Goal: Task Accomplishment & Management: Use online tool/utility

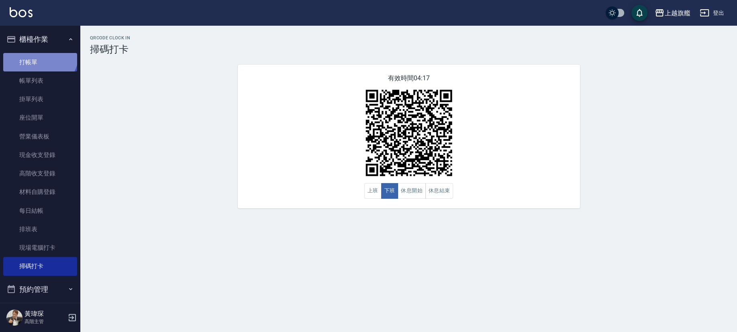
click at [39, 53] on link "打帳單" at bounding box center [40, 62] width 74 height 18
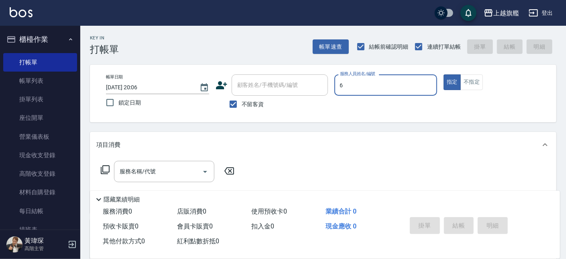
type input "張佳琳-6"
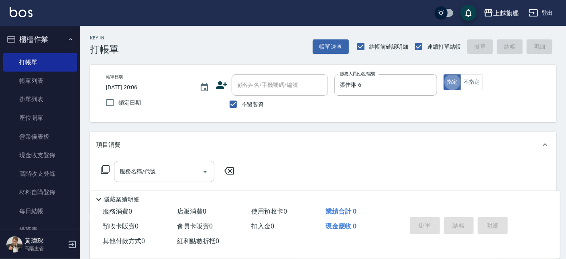
type button "true"
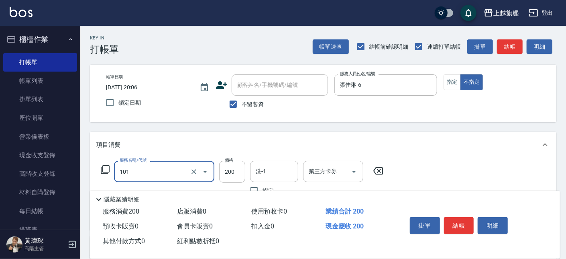
type input "一般洗(101)"
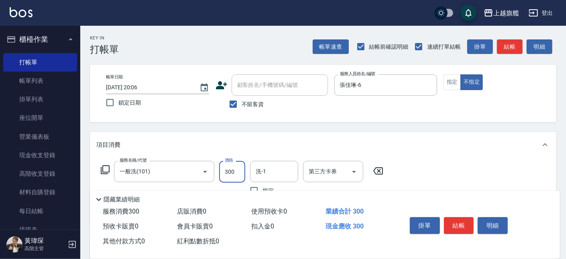
type input "300"
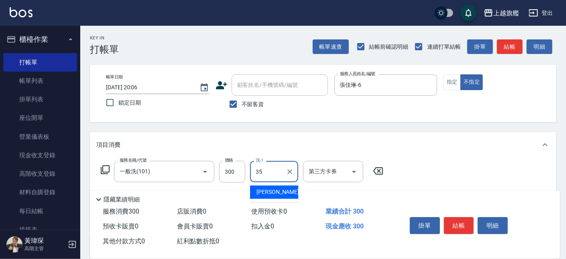
type input "邱靖淳-35"
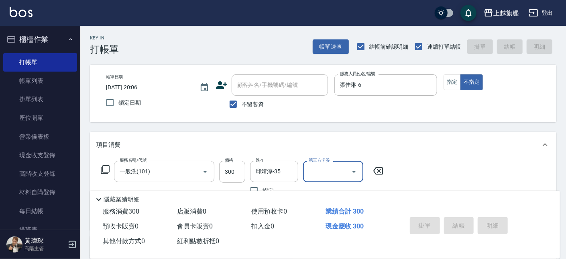
type input "[DATE] 20:07"
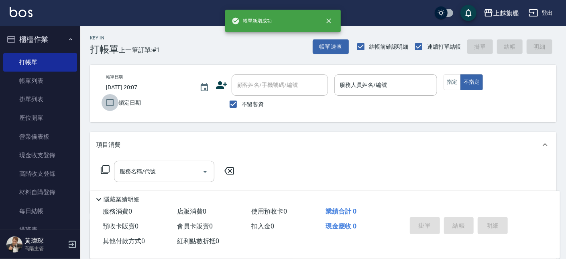
click at [118, 100] on input "鎖定日期" at bounding box center [110, 102] width 17 height 17
checkbox input "true"
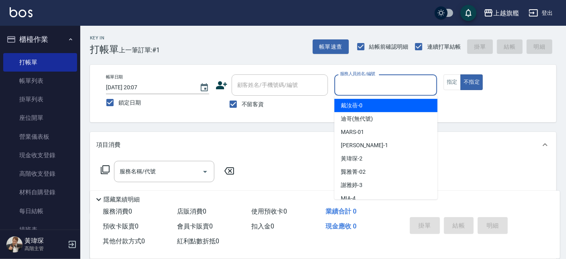
drag, startPoint x: 366, startPoint y: 80, endPoint x: 376, endPoint y: 49, distance: 32.8
click at [376, 78] on input "服務人員姓名/編號" at bounding box center [386, 85] width 96 height 14
type input "張佳琳-6"
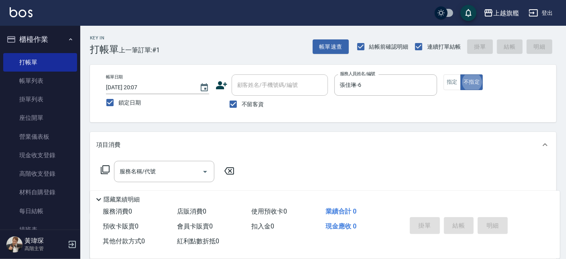
type button "false"
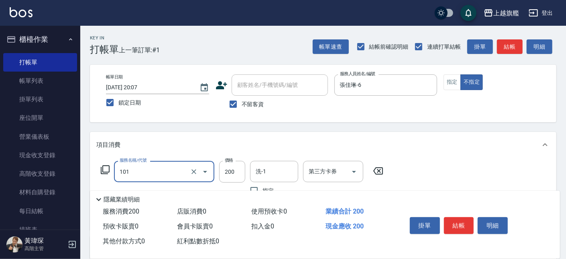
type input "一般洗(101)"
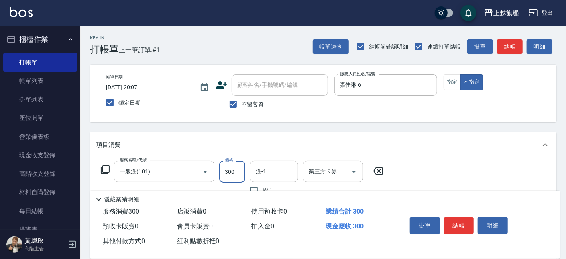
type input "300"
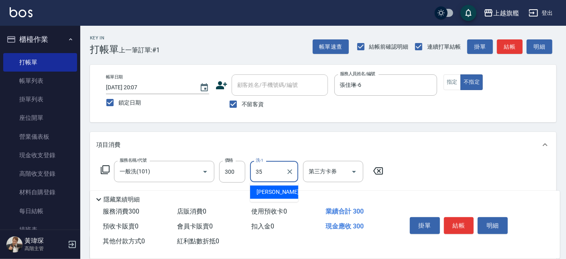
type input "邱靖淳-35"
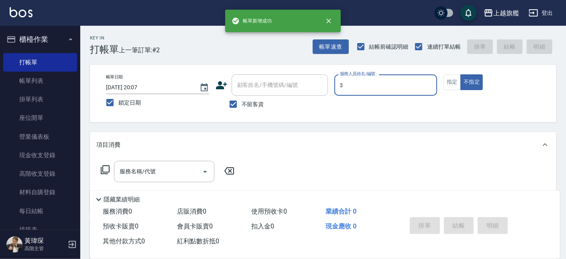
type input "[PERSON_NAME]-3"
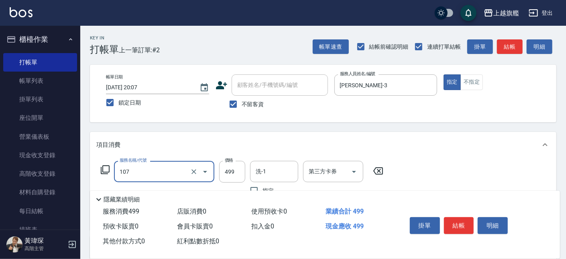
type input "舒活499(107)"
type input "[PERSON_NAME]-36"
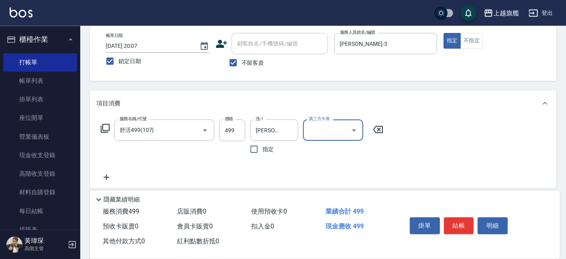
scroll to position [45, 0]
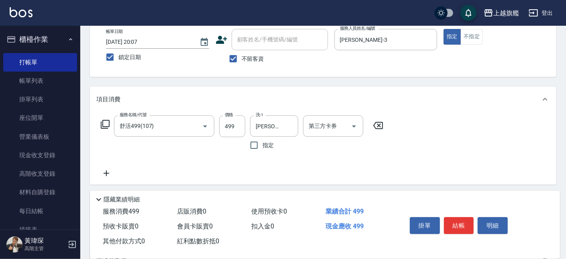
click at [98, 174] on icon at bounding box center [106, 173] width 20 height 10
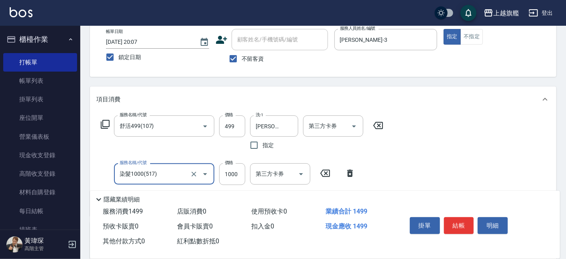
type input "染髮1000(517)"
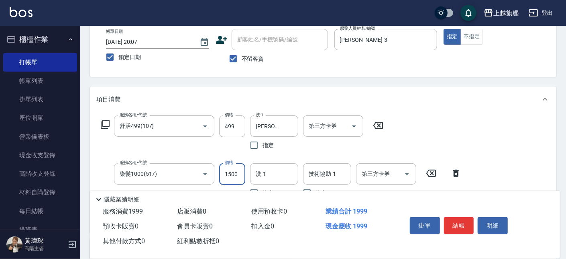
type input "1500"
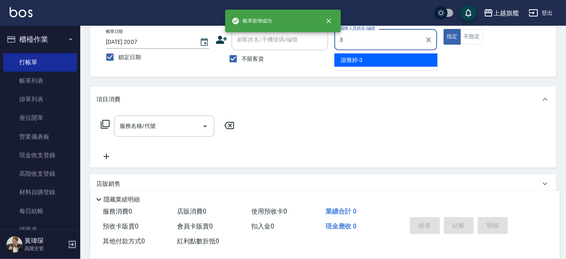
type input "[PERSON_NAME]-3"
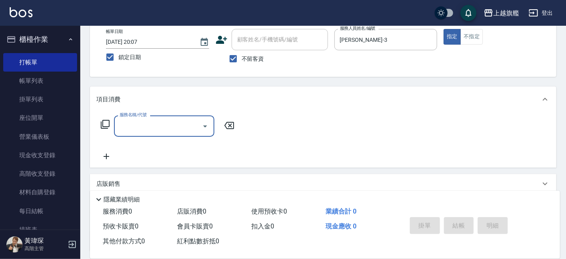
scroll to position [0, 0]
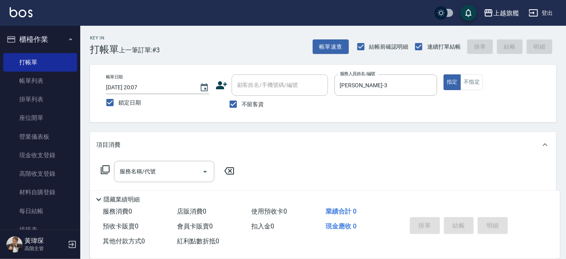
click at [245, 108] on span "不留客資" at bounding box center [253, 104] width 22 height 8
click at [242, 108] on input "不留客資" at bounding box center [233, 104] width 17 height 17
checkbox input "false"
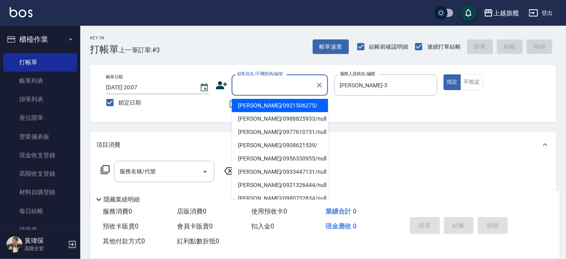
drag, startPoint x: 260, startPoint y: 83, endPoint x: 265, endPoint y: 77, distance: 8.0
click at [265, 78] on input "顧客姓名/手機號碼/編號" at bounding box center [273, 85] width 77 height 14
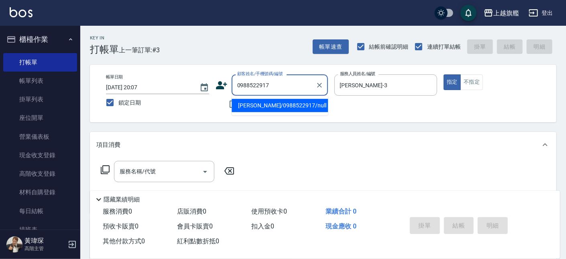
type input "[PERSON_NAME]/0988522917/null"
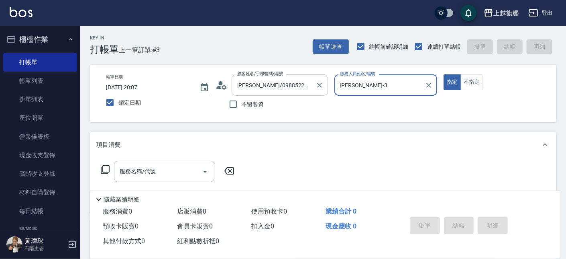
click at [444, 74] on button "指定" at bounding box center [452, 82] width 17 height 16
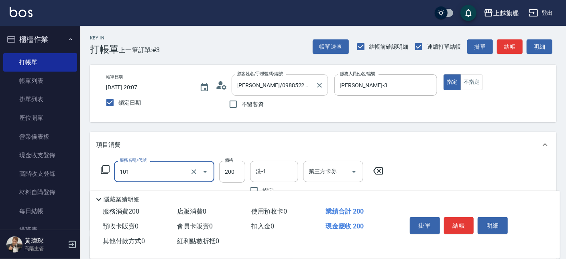
type input "一般洗(101)"
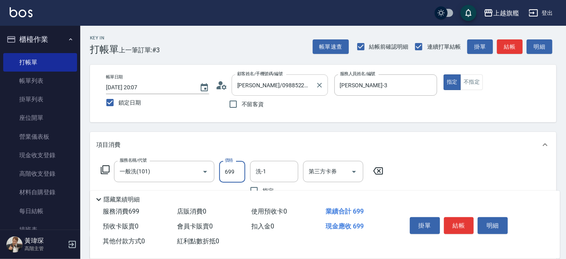
type input "699"
type input "[PERSON_NAME]-26"
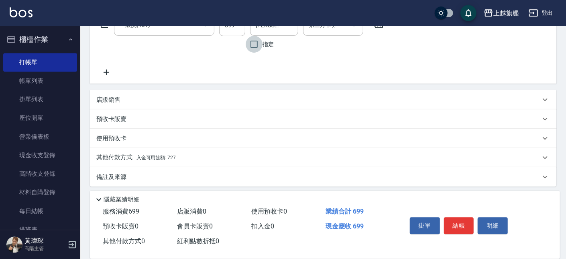
scroll to position [150, 0]
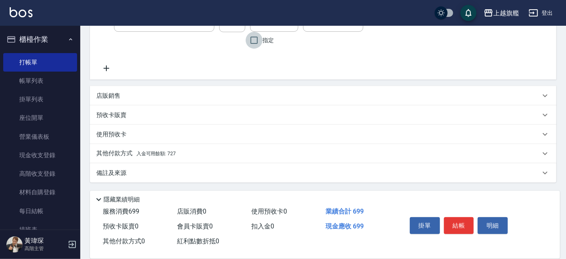
click at [174, 153] on span "入金可用餘額: 727" at bounding box center [156, 154] width 39 height 6
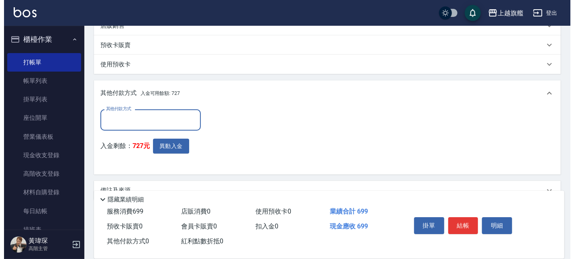
scroll to position [237, 0]
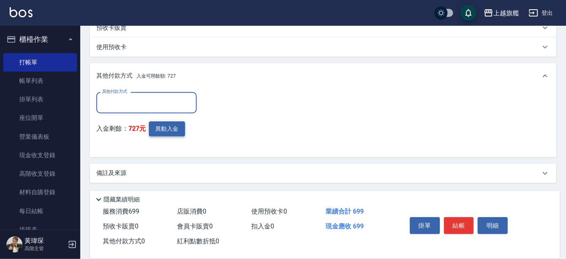
click at [170, 126] on button "異動入金" at bounding box center [167, 128] width 36 height 15
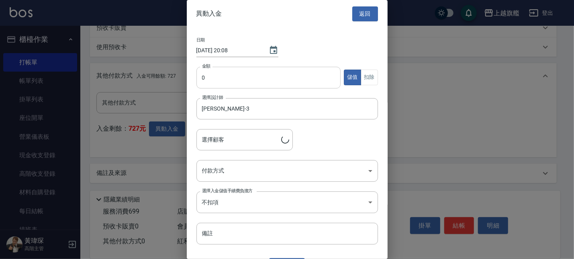
type input "[PERSON_NAME]/0988522917"
click at [237, 70] on input "0" at bounding box center [268, 78] width 145 height 22
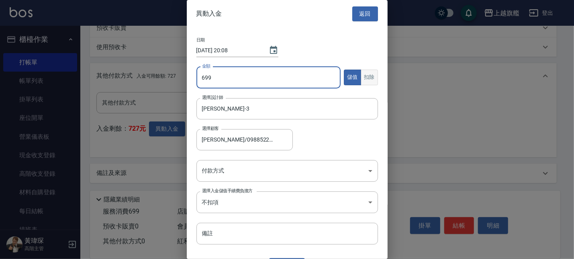
type input "699"
click at [363, 72] on button "扣除" at bounding box center [369, 77] width 17 height 16
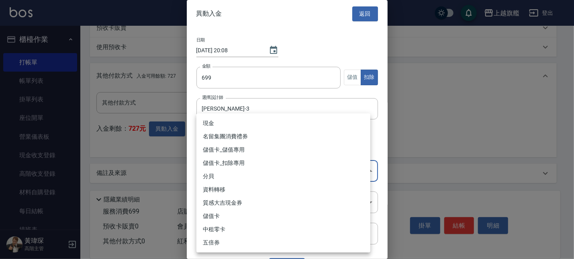
drag, startPoint x: 238, startPoint y: 167, endPoint x: 233, endPoint y: 163, distance: 6.3
click at [236, 167] on body "上越旗艦 登出 櫃檯作業 打帳單 帳單列表 掛單列表 座位開單 營業儀表板 現金收支登錄 高階收支登錄 材料自購登錄 每日結帳 排班表 現場電腦打卡 掃碼打卡…" at bounding box center [287, 11] width 574 height 497
click at [231, 161] on li "儲值卡_扣除專用" at bounding box center [283, 162] width 174 height 13
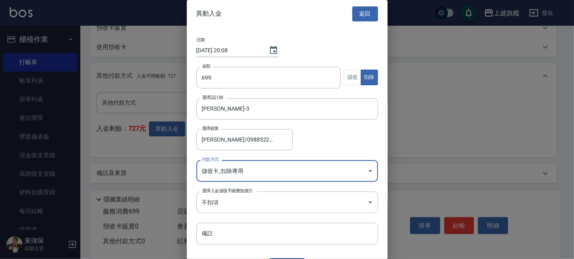
type input "儲值卡_扣除專用"
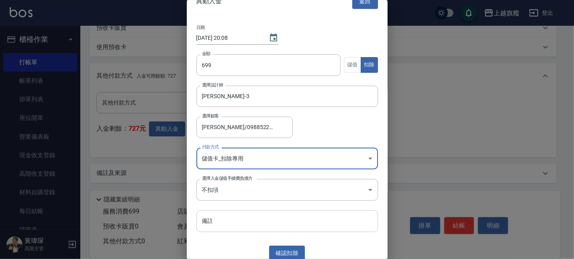
scroll to position [18, 0]
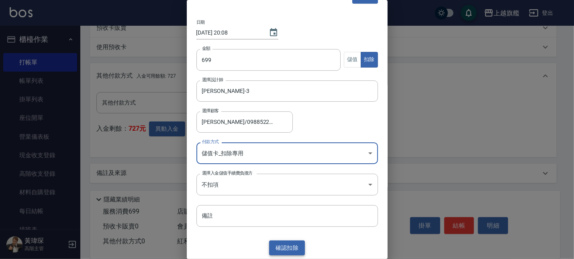
click at [280, 246] on button "確認 扣除" at bounding box center [287, 247] width 36 height 15
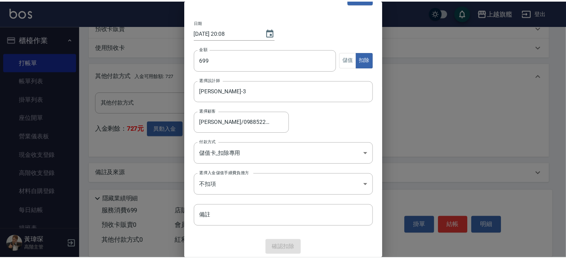
scroll to position [200, 0]
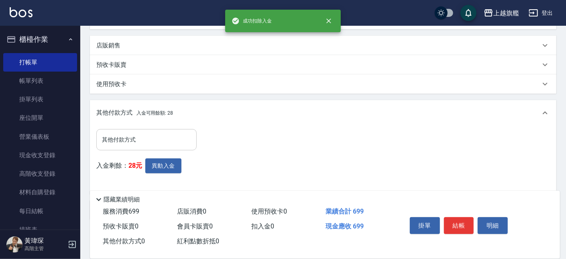
click at [139, 139] on input "其他付款方式" at bounding box center [146, 140] width 93 height 14
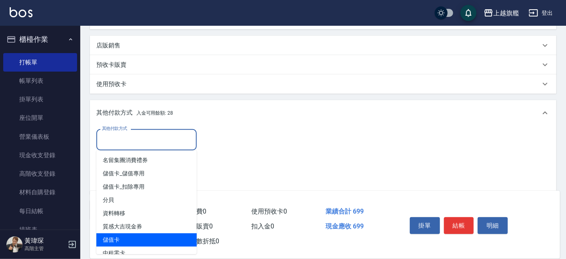
click at [120, 235] on span "儲值卡" at bounding box center [146, 239] width 100 height 13
type input "儲值卡"
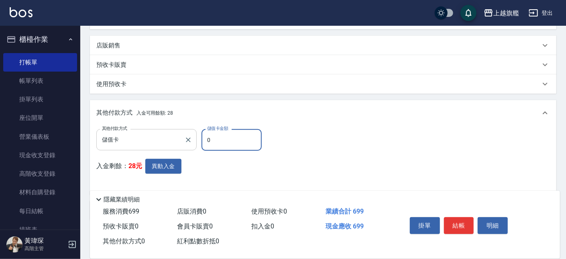
drag, startPoint x: 227, startPoint y: 141, endPoint x: 176, endPoint y: 147, distance: 50.9
click at [202, 147] on input "0" at bounding box center [232, 140] width 60 height 22
type input "699"
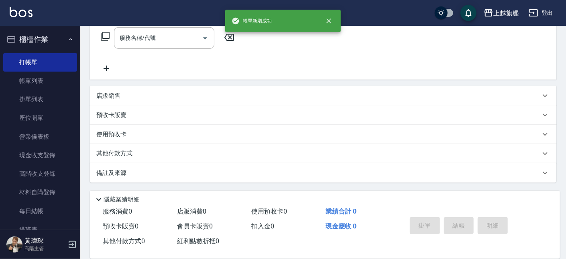
scroll to position [0, 0]
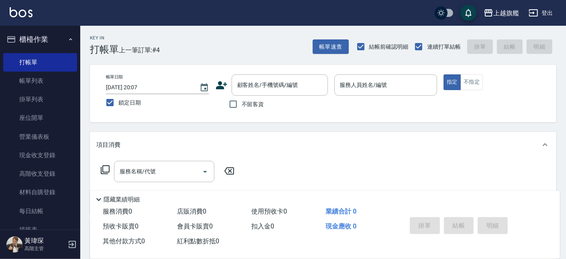
click at [254, 99] on label "不留客資" at bounding box center [244, 104] width 39 height 17
click at [242, 99] on input "不留客資" at bounding box center [233, 104] width 17 height 17
checkbox input "true"
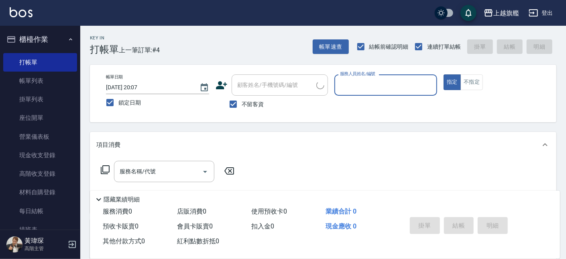
type input "[PERSON_NAME]/0976067803/"
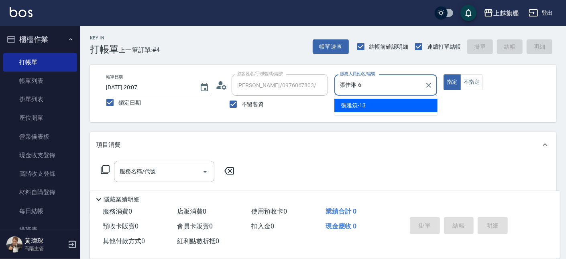
click at [444, 74] on button "指定" at bounding box center [452, 82] width 17 height 16
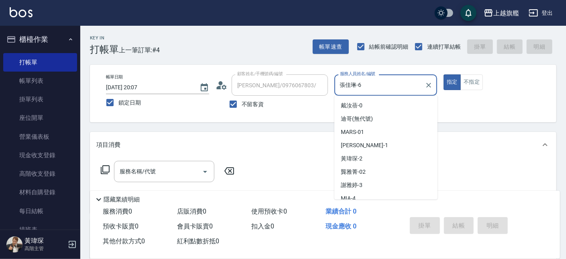
scroll to position [32, 0]
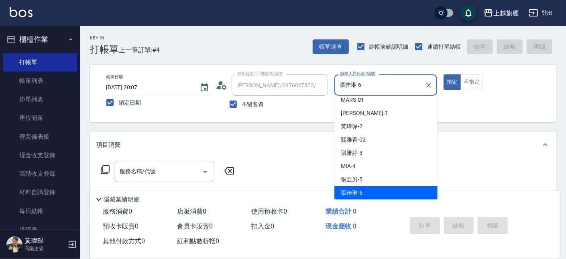
drag, startPoint x: 372, startPoint y: 88, endPoint x: 331, endPoint y: 79, distance: 41.4
click at [338, 79] on input "張佳琳-6" at bounding box center [380, 85] width 84 height 14
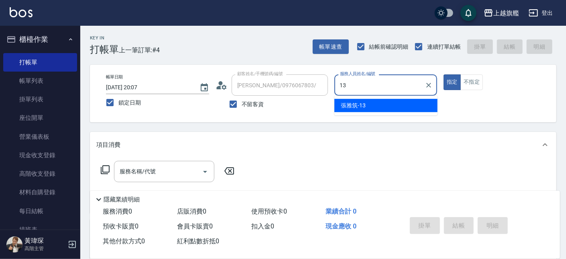
type input "[PERSON_NAME]-13"
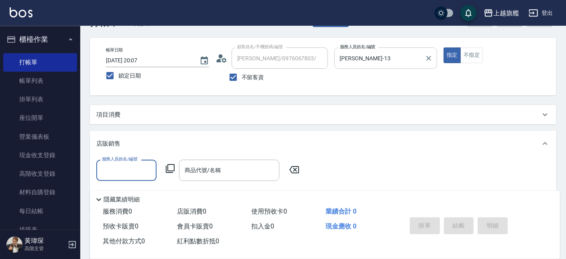
scroll to position [45, 0]
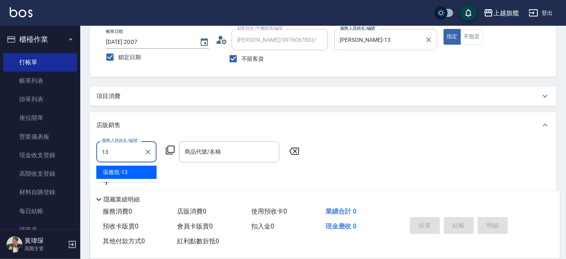
type input "[PERSON_NAME]-13"
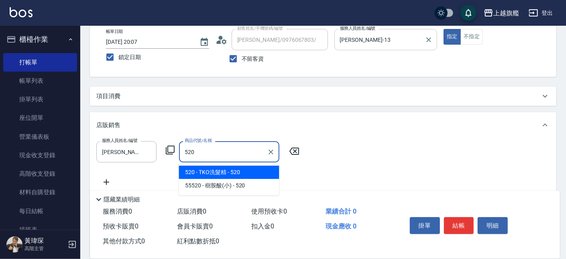
type input "TKO洗髮精"
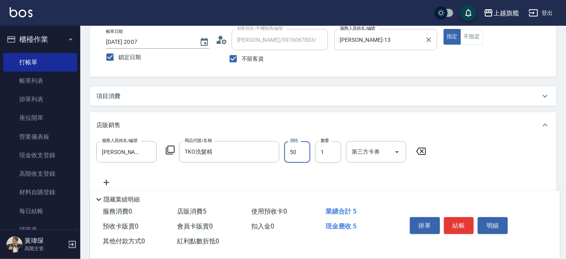
type input "500"
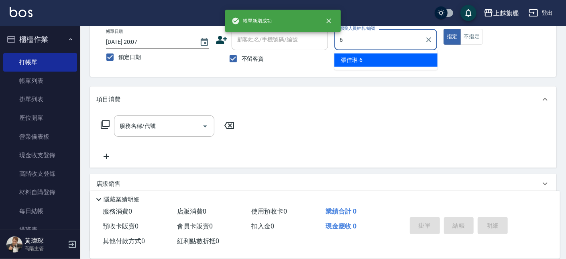
type input "張佳琳-6"
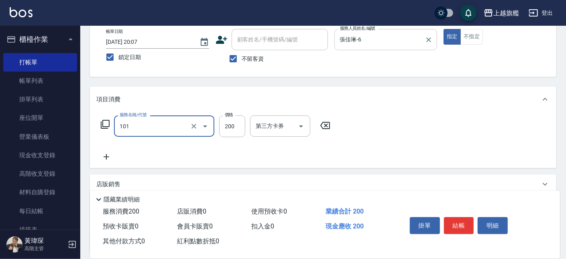
type input "一般洗(101)"
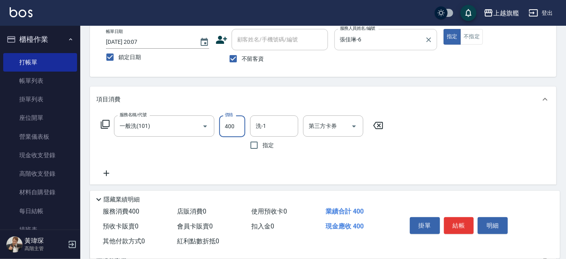
type input "400"
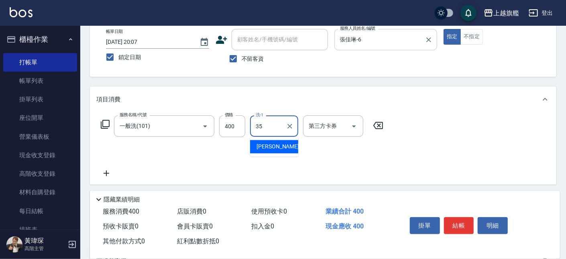
type input "邱靖淳-35"
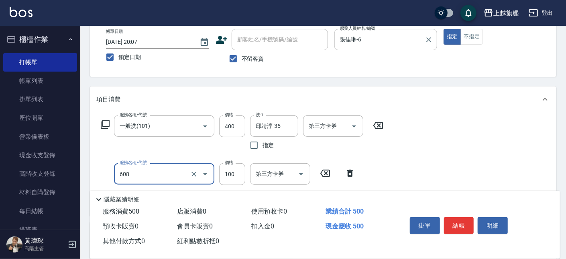
type input "專業/順護100(608)"
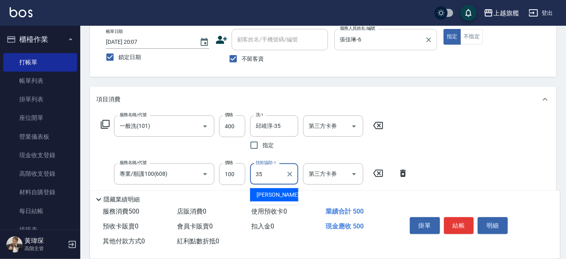
type input "邱靖淳-35"
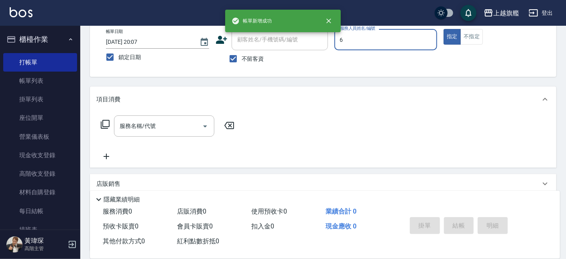
type input "張佳琳-6"
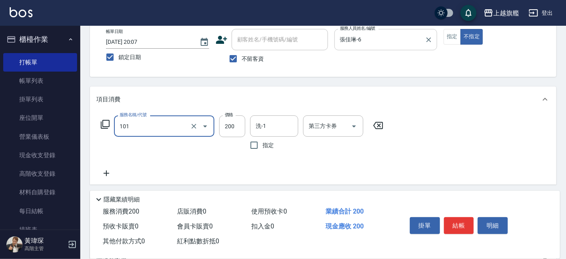
type input "一般洗(101)"
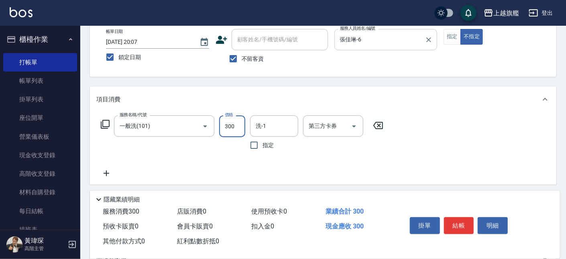
type input "300"
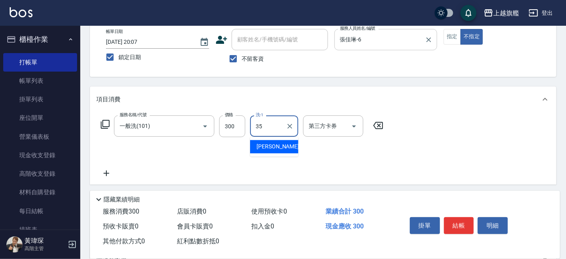
type input "邱靖淳-35"
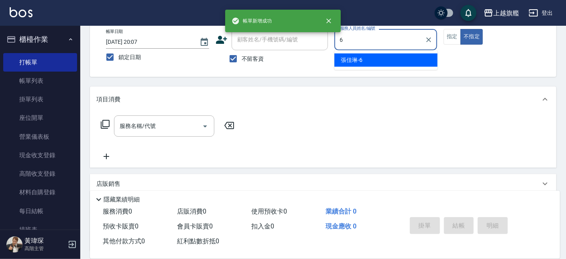
type input "張佳琳-6"
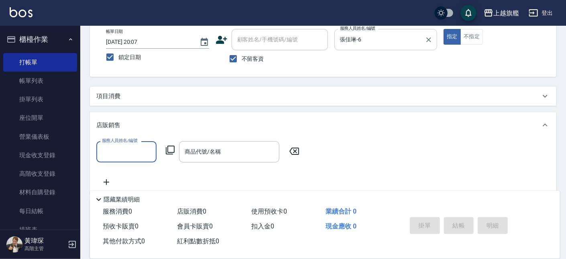
scroll to position [0, 0]
type input "張佳琳-6"
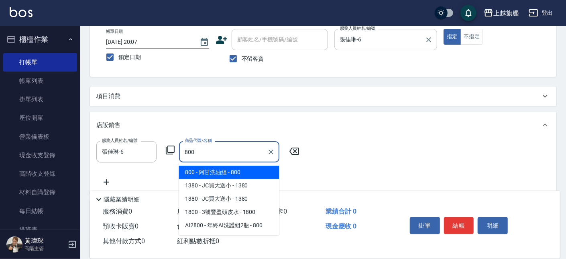
type input "阿甘洗油組"
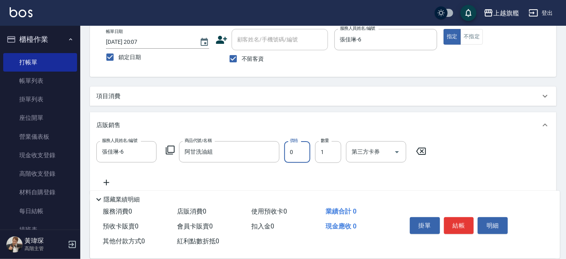
click at [298, 157] on input "0" at bounding box center [297, 152] width 26 height 22
type input "800"
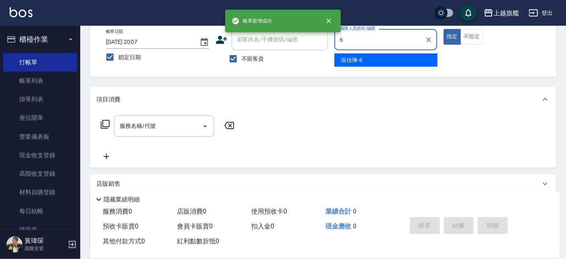
type input "張佳琳-6"
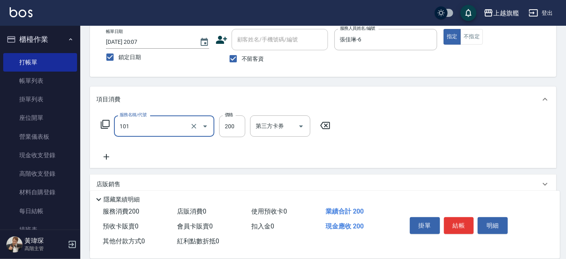
type input "一般洗(101)"
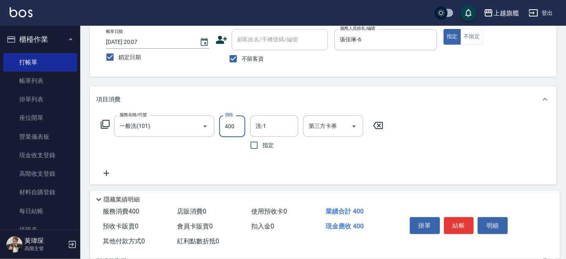
type input "400"
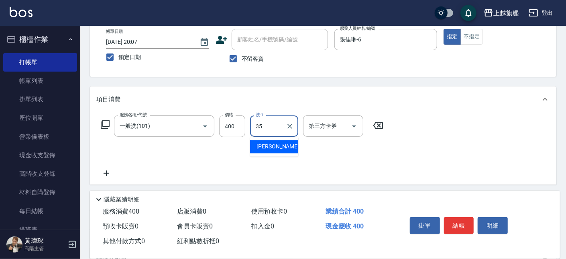
type input "邱靖淳-35"
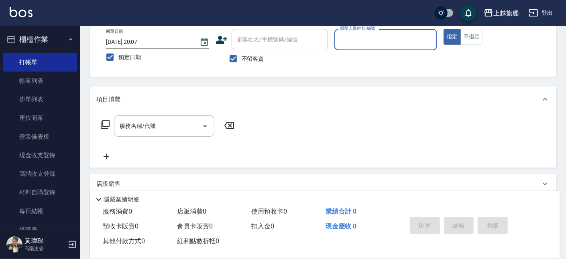
click at [242, 58] on span "不留客資" at bounding box center [253, 59] width 22 height 8
click at [242, 58] on input "不留客資" at bounding box center [233, 58] width 17 height 17
checkbox input "false"
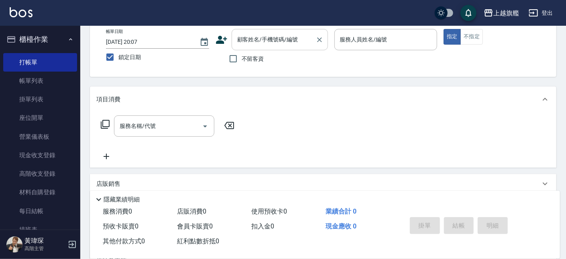
click at [243, 43] on input "顧客姓名/手機號碼/編號" at bounding box center [273, 40] width 77 height 14
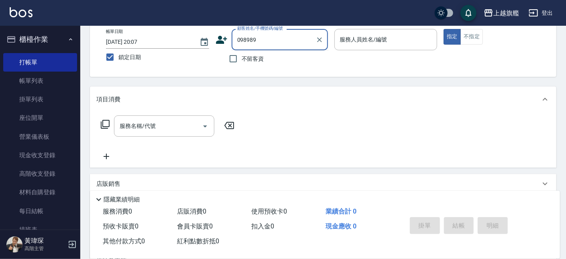
click at [284, 42] on input "098989" at bounding box center [273, 40] width 77 height 14
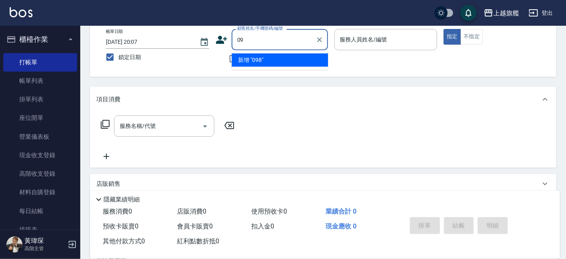
type input "0"
type input "[PERSON_NAME]/0918989893/null"
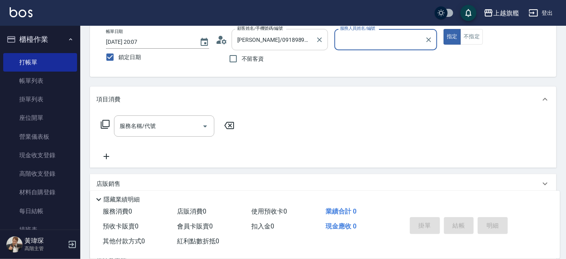
type input "[PERSON_NAME]-3"
click at [444, 29] on button "指定" at bounding box center [452, 37] width 17 height 16
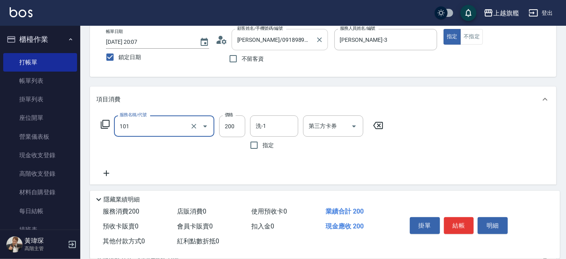
type input "一般洗(101)"
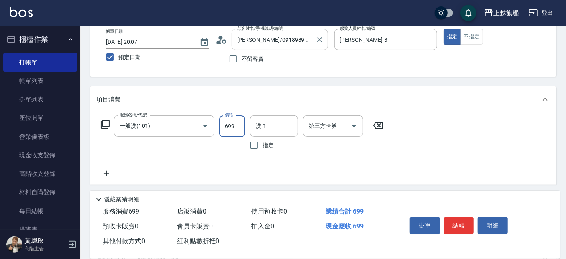
type input "699"
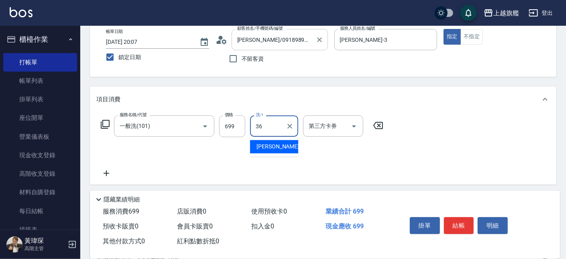
type input "[PERSON_NAME]-36"
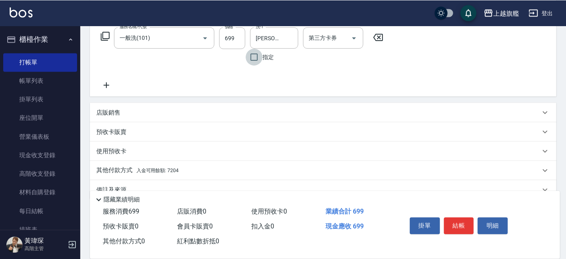
scroll to position [137, 0]
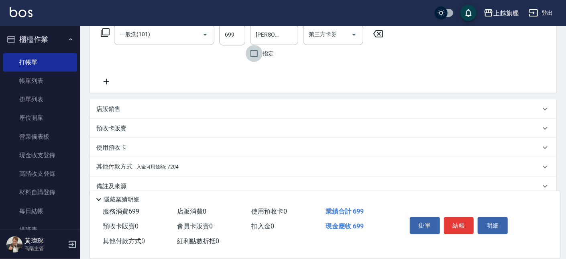
click at [147, 165] on span "入金可用餘額: 7204" at bounding box center [158, 167] width 42 height 6
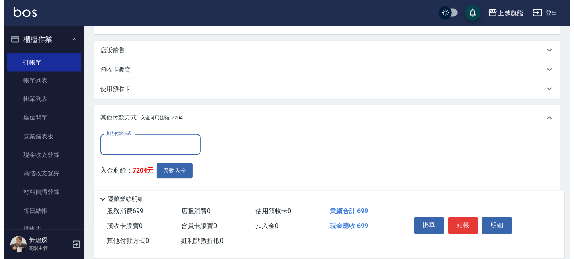
scroll to position [226, 0]
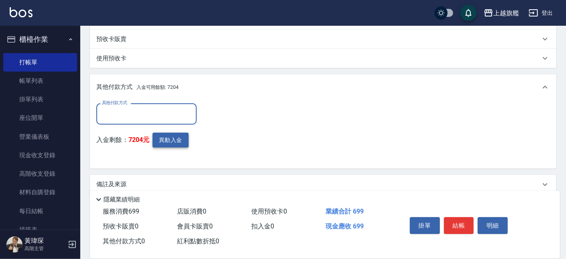
click at [172, 135] on button "異動入金" at bounding box center [171, 140] width 36 height 15
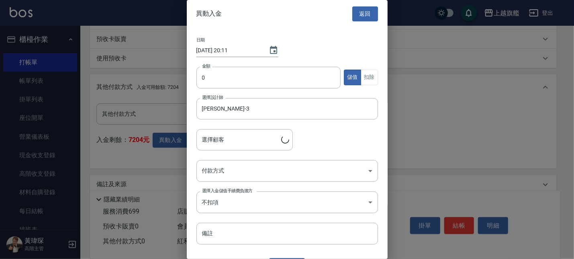
type input "[PERSON_NAME]/0918989893"
click at [227, 74] on input "0" at bounding box center [268, 78] width 145 height 22
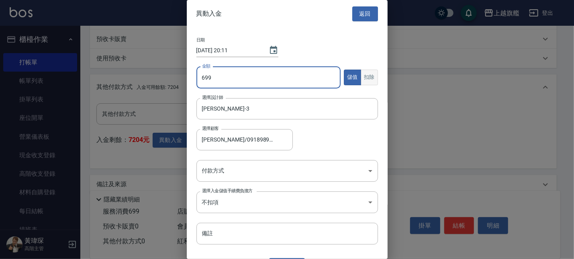
type input "699"
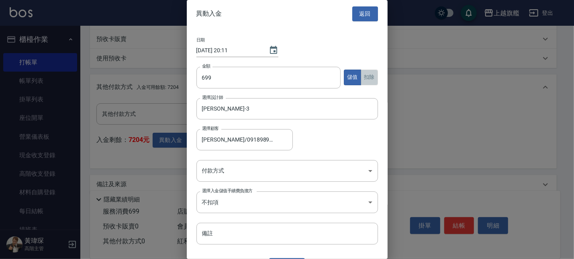
click at [362, 76] on button "扣除" at bounding box center [369, 77] width 17 height 16
click at [241, 167] on body "上越旗艦 登出 櫃檯作業 打帳單 帳單列表 掛單列表 座位開單 營業儀表板 現金收支登錄 高階收支登錄 材料自購登錄 每日結帳 排班表 現場電腦打卡 掃碼打卡…" at bounding box center [287, 22] width 574 height 497
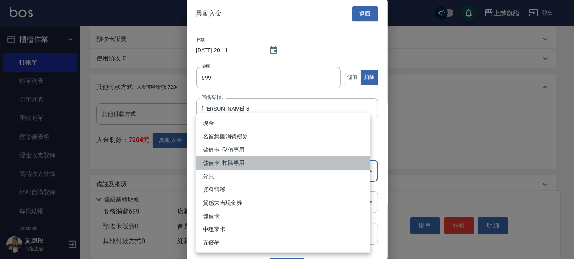
click at [257, 161] on li "儲值卡_扣除專用" at bounding box center [283, 162] width 174 height 13
type input "儲值卡_扣除專用"
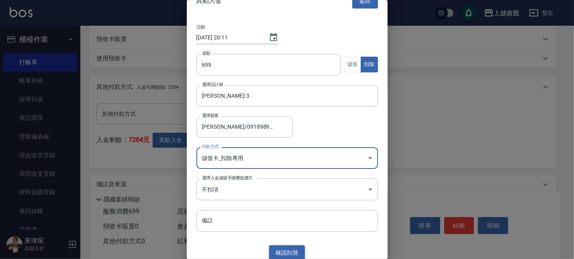
scroll to position [18, 0]
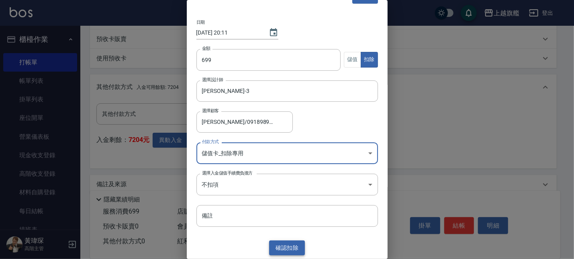
click at [291, 241] on button "確認 扣除" at bounding box center [287, 247] width 36 height 15
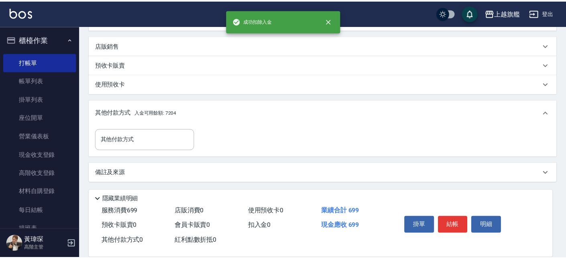
scroll to position [200, 0]
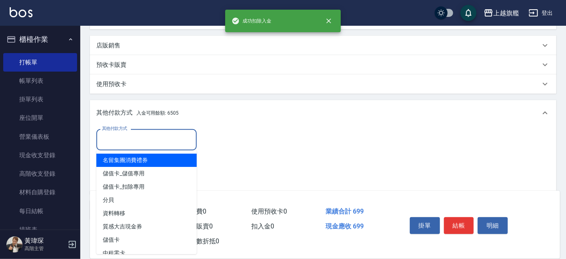
click at [149, 143] on input "其他付款方式" at bounding box center [146, 140] width 93 height 14
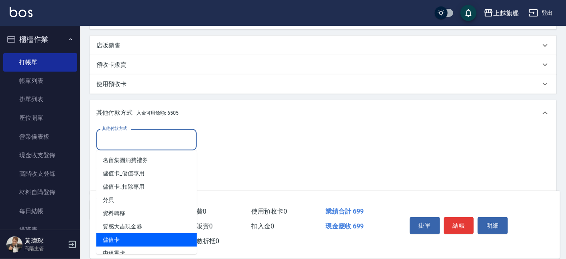
click at [114, 235] on span "儲值卡" at bounding box center [146, 239] width 100 height 13
type input "儲值卡"
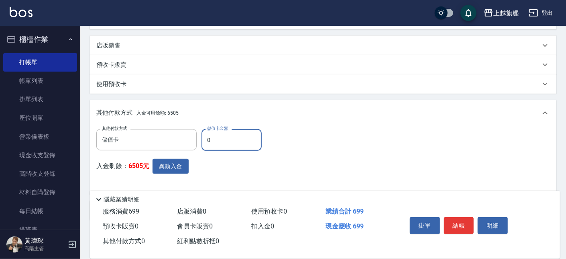
drag, startPoint x: 217, startPoint y: 139, endPoint x: 158, endPoint y: 125, distance: 59.8
click at [202, 129] on input "0" at bounding box center [232, 140] width 60 height 22
type input "699"
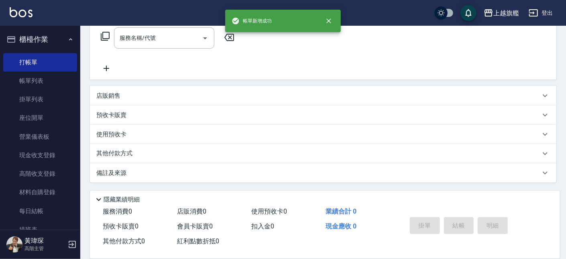
scroll to position [0, 0]
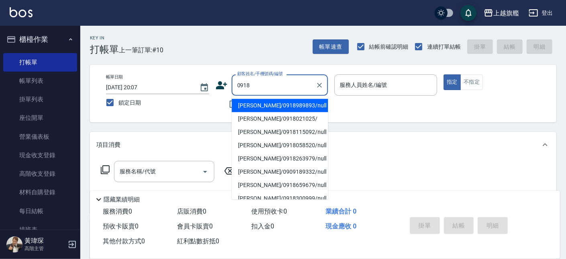
type input "[PERSON_NAME]/0918989893/null"
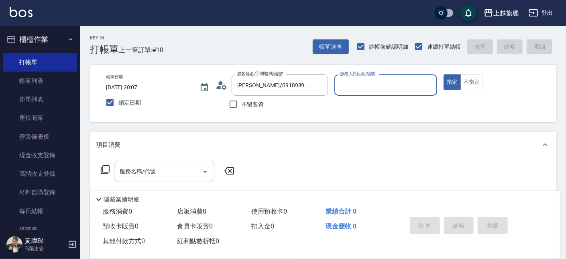
type input "[PERSON_NAME]-3"
click at [444, 74] on button "指定" at bounding box center [452, 82] width 17 height 16
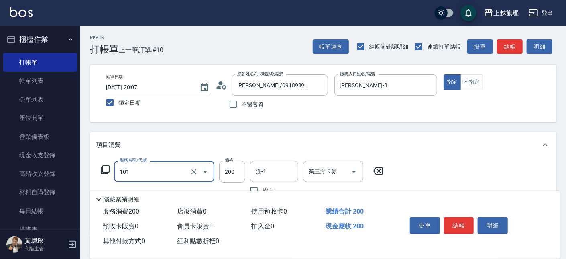
type input "一般洗(101)"
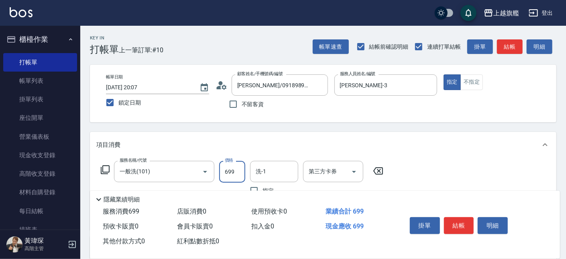
type input "699"
type input "[PERSON_NAME]-36"
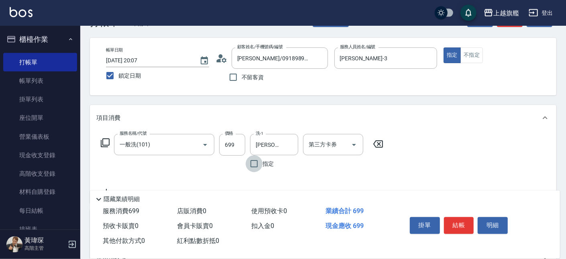
scroll to position [45, 0]
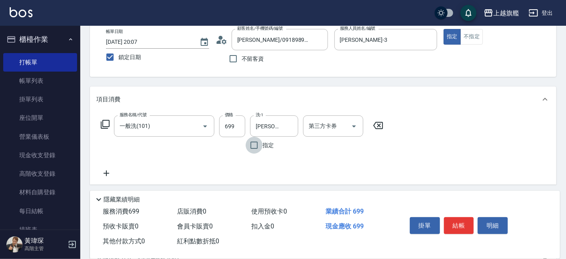
click at [114, 170] on icon at bounding box center [106, 173] width 20 height 10
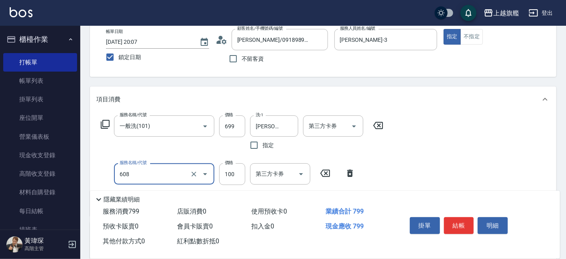
type input "專業/順護100(608)"
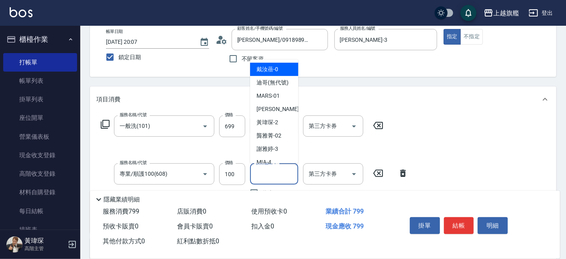
click at [271, 174] on input "技術協助-1" at bounding box center [274, 174] width 41 height 14
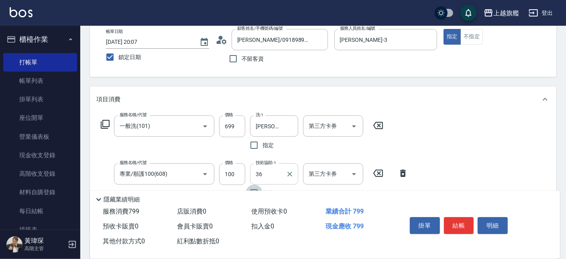
type input "[PERSON_NAME]-36"
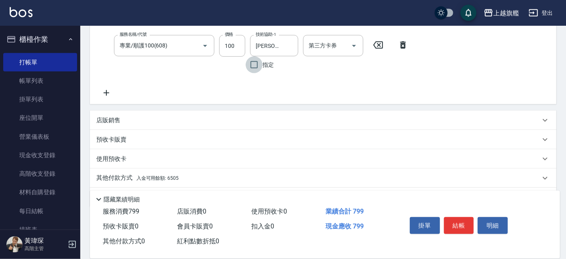
scroll to position [198, 0]
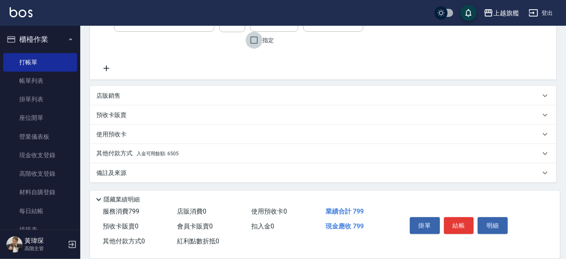
click at [145, 151] on span "入金可用餘額: 6505" at bounding box center [158, 154] width 42 height 6
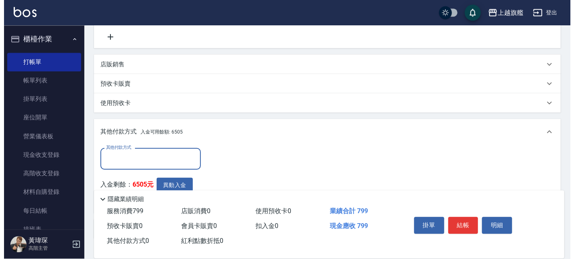
scroll to position [244, 0]
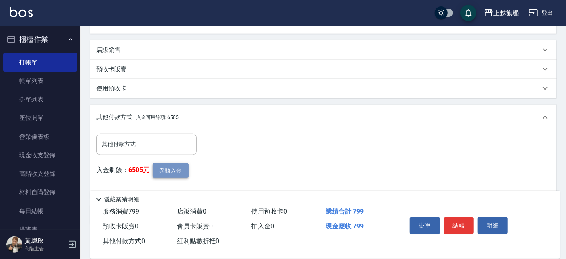
click at [176, 170] on button "異動入金" at bounding box center [171, 170] width 36 height 15
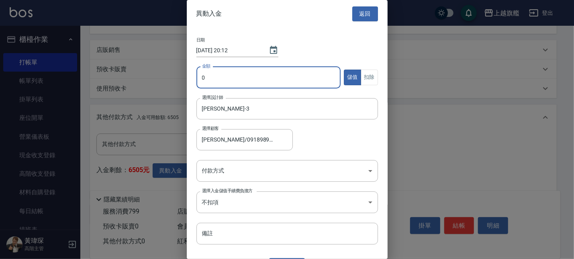
click at [230, 73] on input "0" at bounding box center [268, 78] width 145 height 22
type input "799"
click at [368, 77] on button "扣除" at bounding box center [369, 77] width 17 height 16
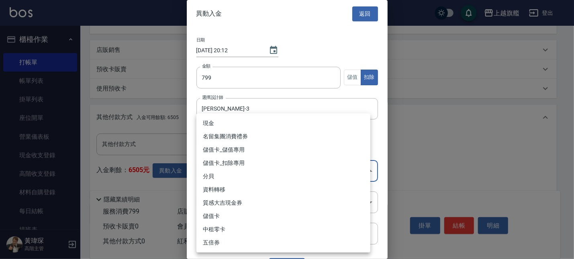
click at [265, 168] on body "上越旗艦 登出 櫃檯作業 打帳單 帳單列表 掛單列表 座位開單 營業儀表板 現金收支登錄 高階收支登錄 材料自購登錄 每日結帳 排班表 現場電腦打卡 掃碼打卡…" at bounding box center [287, 28] width 574 height 544
click at [235, 161] on li "儲值卡_扣除專用" at bounding box center [283, 162] width 174 height 13
type input "儲值卡_扣除專用"
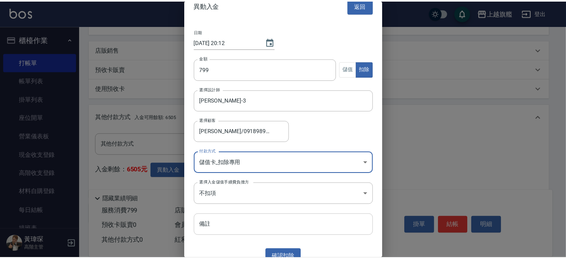
scroll to position [18, 0]
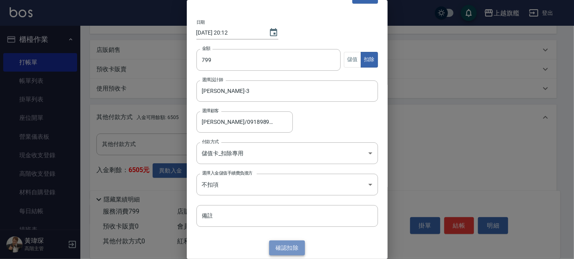
click at [292, 245] on button "確認 扣除" at bounding box center [287, 247] width 36 height 15
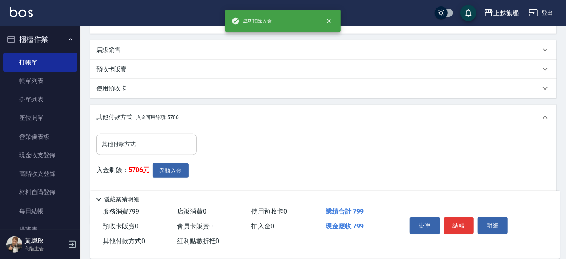
click at [147, 147] on input "其他付款方式" at bounding box center [146, 144] width 93 height 14
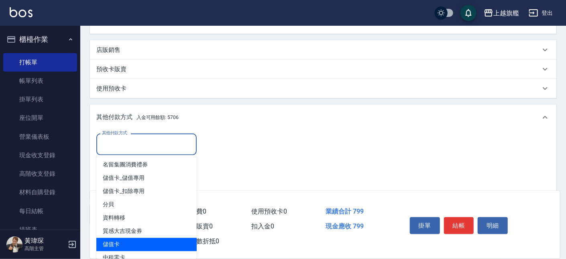
click at [116, 245] on span "儲值卡" at bounding box center [146, 244] width 100 height 13
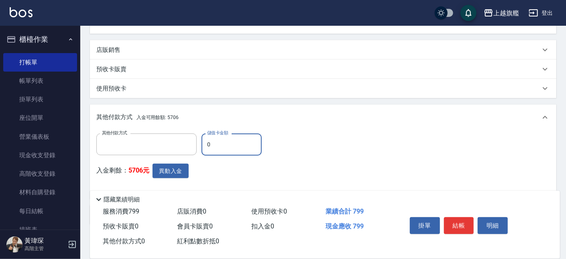
type input "儲值卡"
drag, startPoint x: 204, startPoint y: 142, endPoint x: 193, endPoint y: 141, distance: 10.9
click at [202, 141] on input "0" at bounding box center [232, 144] width 60 height 22
type input "799"
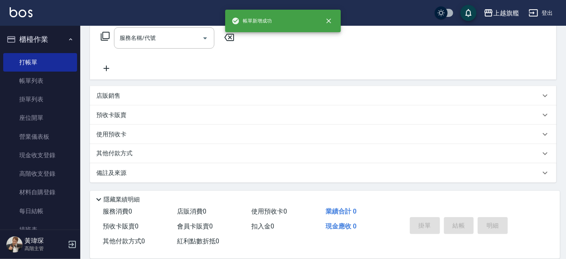
scroll to position [0, 0]
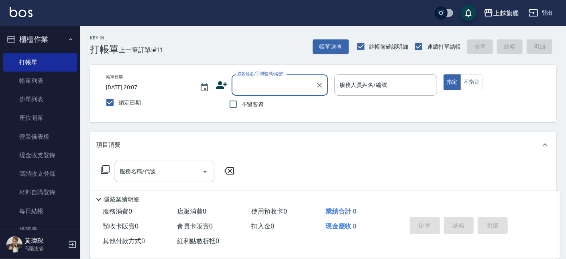
click at [249, 101] on span "不留客資" at bounding box center [253, 104] width 22 height 8
click at [242, 101] on input "不留客資" at bounding box center [233, 104] width 17 height 17
checkbox input "true"
type input "[PERSON_NAME]/0918021025/"
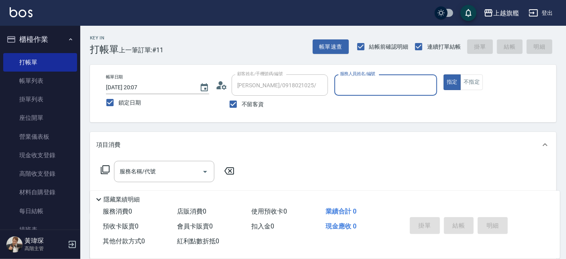
type input "張佳琳-6"
type input "[PERSON_NAME]/0976067803/"
type input "張"
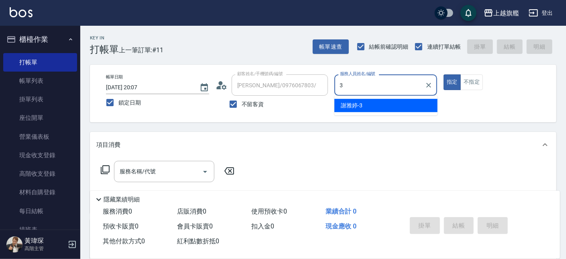
type input "[PERSON_NAME]-3"
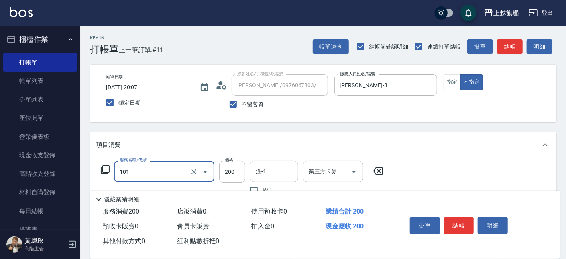
type input "一般洗(101)"
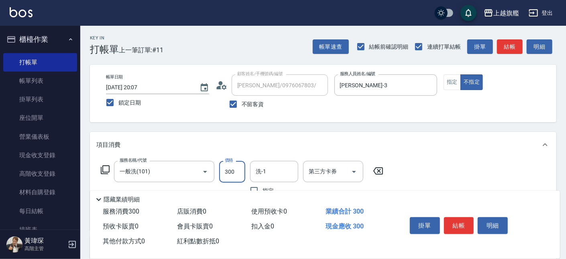
type input "300"
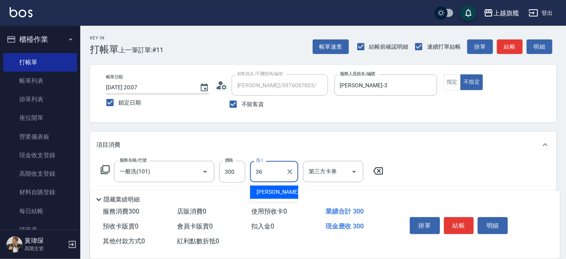
type input "[PERSON_NAME]-36"
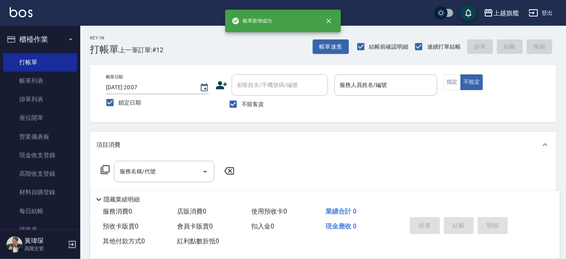
click at [247, 100] on span "不留客資" at bounding box center [253, 104] width 22 height 8
click at [242, 100] on input "不留客資" at bounding box center [233, 104] width 17 height 17
checkbox input "false"
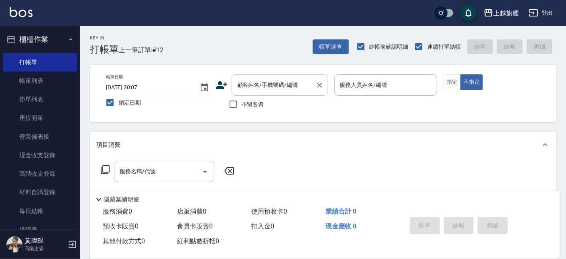
click at [264, 92] on input "顧客姓名/手機號碼/編號" at bounding box center [273, 85] width 77 height 14
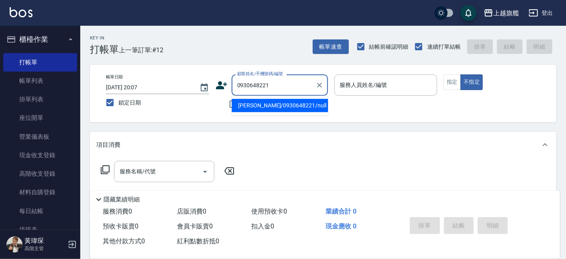
type input "[PERSON_NAME]/0930648221/null"
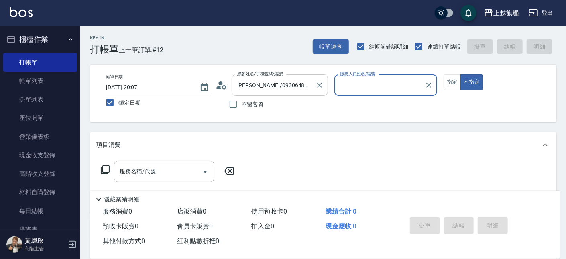
type input "陳佩君-12"
click at [461, 74] on button "不指定" at bounding box center [472, 82] width 22 height 16
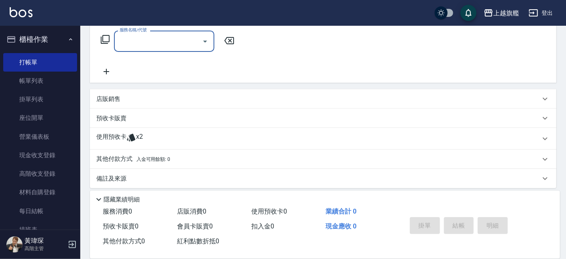
scroll to position [135, 0]
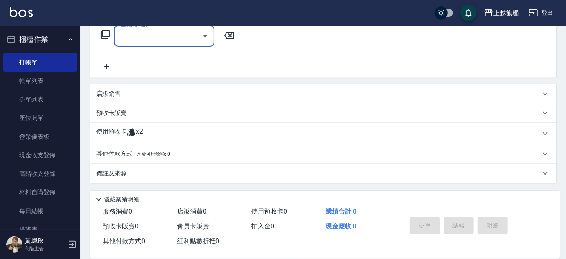
click at [143, 131] on div "使用預收卡 x2" at bounding box center [318, 133] width 444 height 12
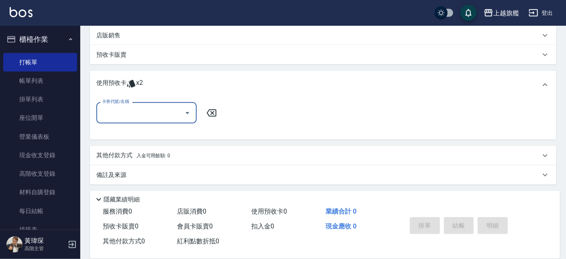
scroll to position [195, 0]
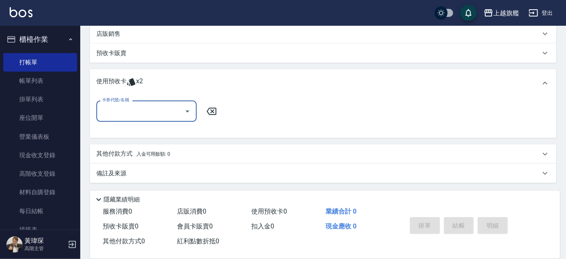
click at [141, 110] on input "卡券代號/名稱" at bounding box center [140, 111] width 81 height 14
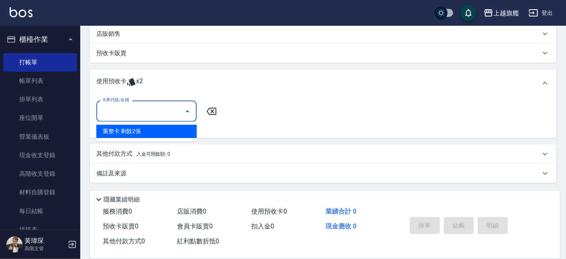
click at [126, 132] on div "重整卡 剩餘2張" at bounding box center [146, 131] width 100 height 13
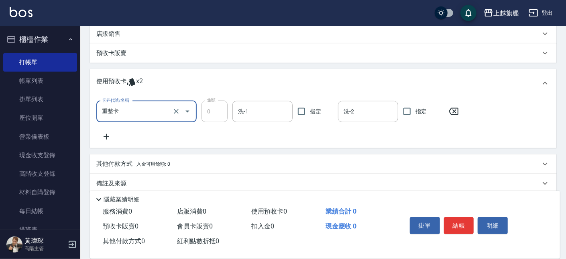
type input "重整卡"
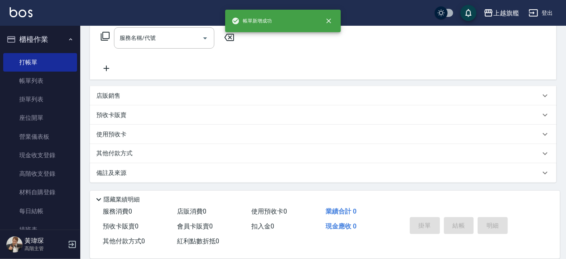
scroll to position [0, 0]
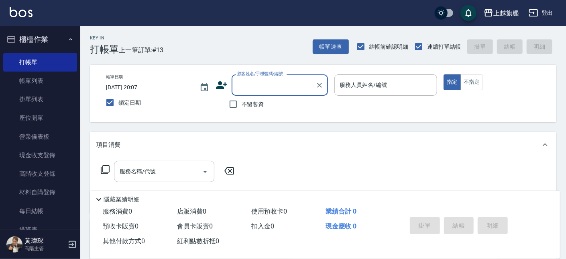
click at [245, 100] on span "不留客資" at bounding box center [253, 104] width 22 height 8
click at [242, 100] on input "不留客資" at bounding box center [233, 104] width 17 height 17
checkbox input "true"
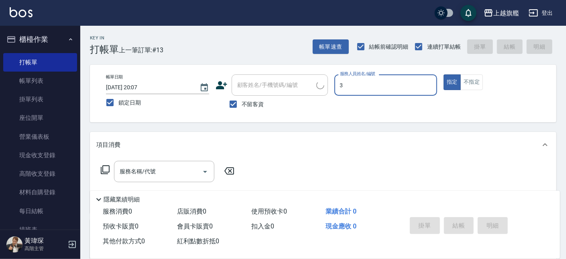
type input "3"
type input "[PERSON_NAME]/0980385828/"
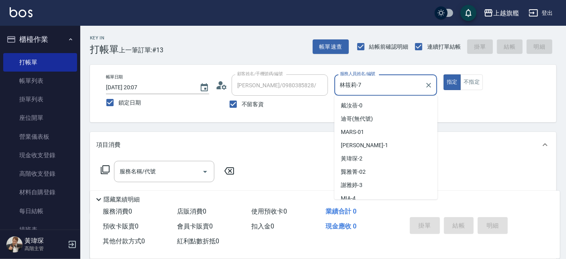
scroll to position [45, 0]
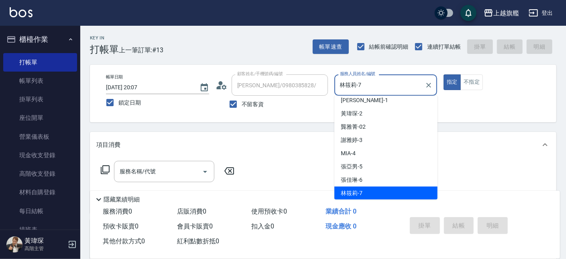
drag, startPoint x: 385, startPoint y: 85, endPoint x: 316, endPoint y: 82, distance: 69.2
click at [338, 82] on input "林筱莉-7" at bounding box center [380, 85] width 84 height 14
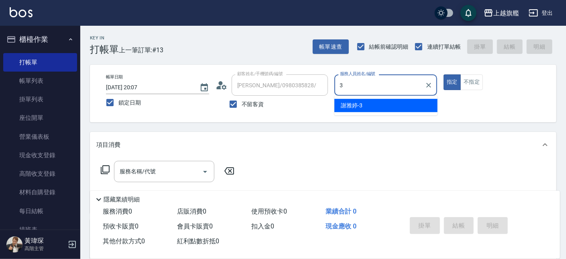
scroll to position [0, 0]
type input "[PERSON_NAME]-3"
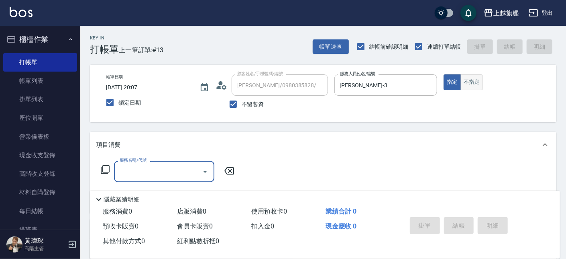
click at [472, 81] on button "不指定" at bounding box center [472, 82] width 22 height 16
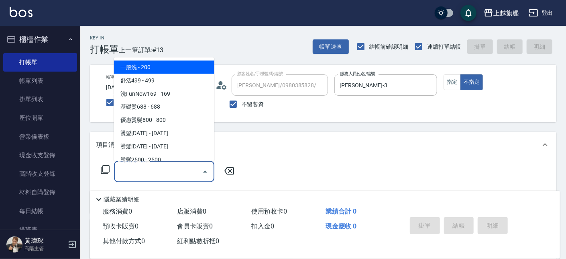
click at [149, 176] on input "服務名稱/代號" at bounding box center [158, 171] width 81 height 14
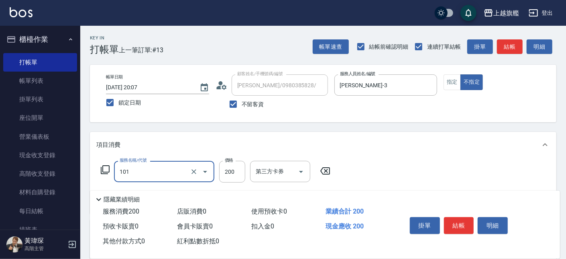
type input "一般洗(101)"
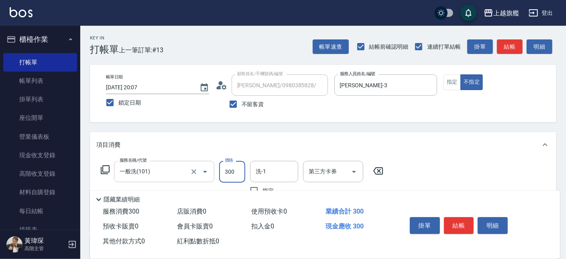
type input "300"
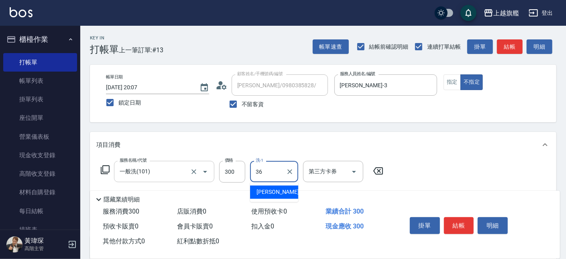
type input "[PERSON_NAME]-36"
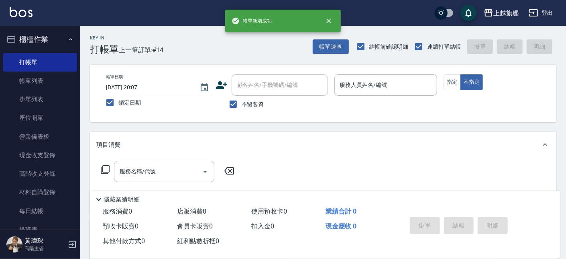
click at [248, 108] on span "不留客資" at bounding box center [253, 104] width 22 height 8
click at [242, 108] on input "不留客資" at bounding box center [233, 104] width 17 height 17
checkbox input "false"
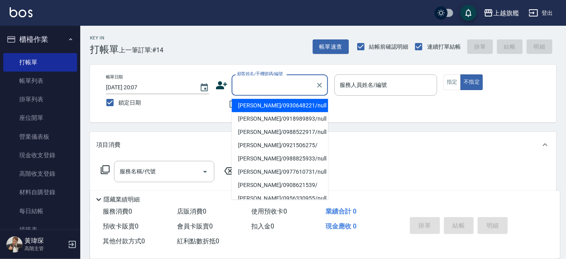
click at [253, 90] on input "顧客姓名/手機號碼/編號" at bounding box center [273, 85] width 77 height 14
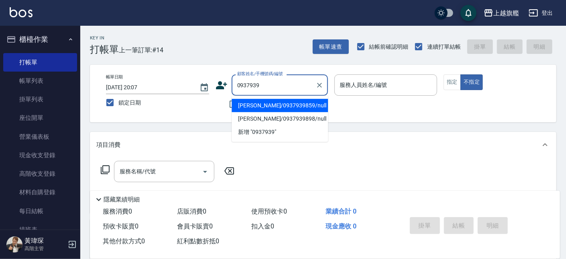
type input "[PERSON_NAME]/0937939859/null"
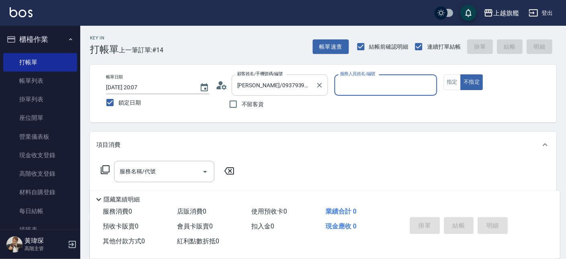
type input "[PERSON_NAME]-3"
click at [461, 74] on button "不指定" at bounding box center [472, 82] width 22 height 16
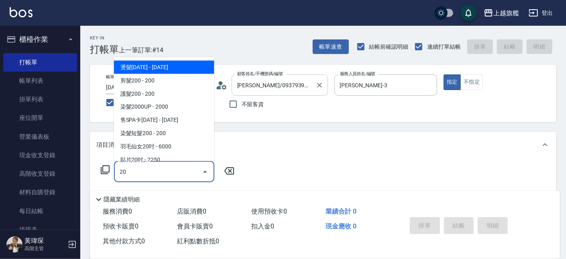
type input "2"
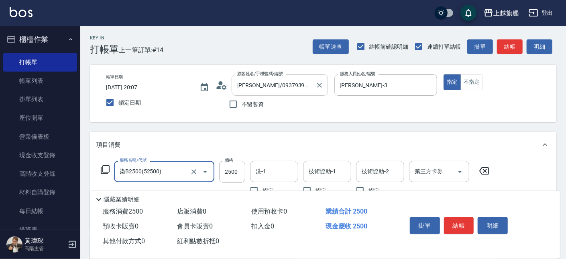
type input "染B2500(52500)"
type input "2000"
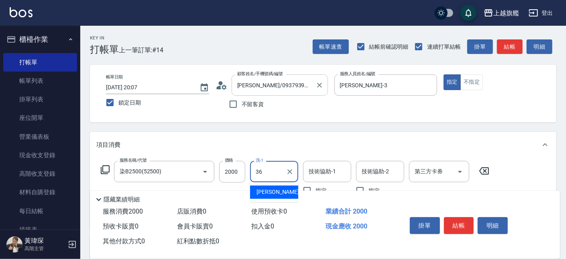
type input "[PERSON_NAME]-36"
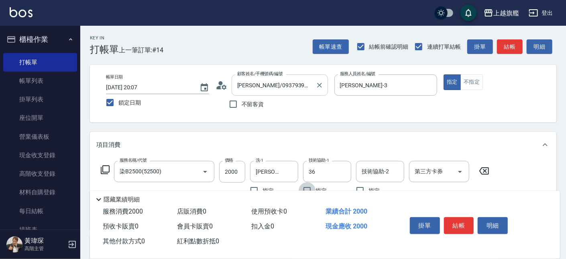
type input "[PERSON_NAME]-36"
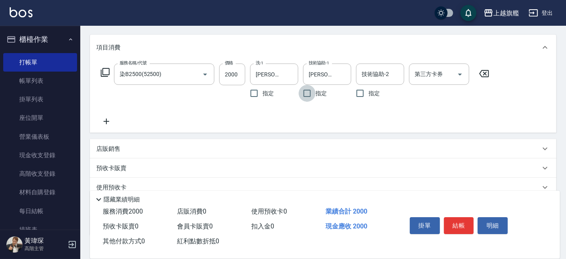
scroll to position [150, 0]
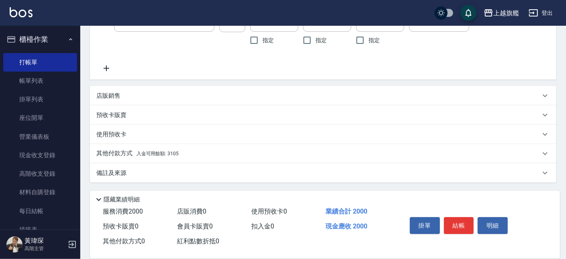
click at [182, 151] on div "其他付款方式 入金可用餘額: 3105" at bounding box center [318, 153] width 444 height 9
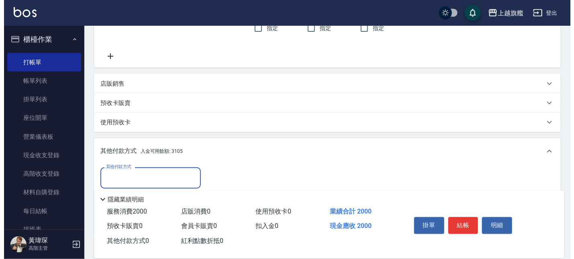
scroll to position [237, 0]
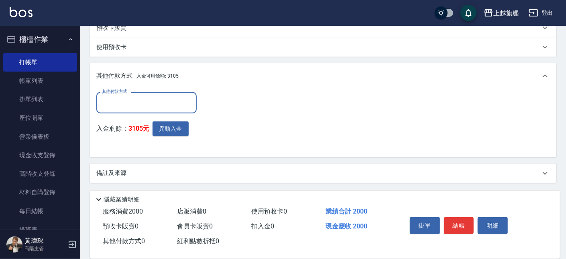
click at [155, 119] on div "其他付款方式 其他付款方式 入金剩餘： 3105元 異動入金" at bounding box center [148, 121] width 105 height 59
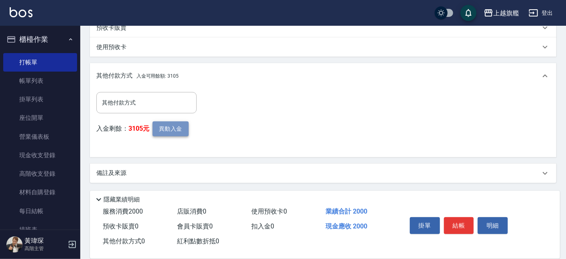
click at [170, 128] on button "異動入金" at bounding box center [171, 128] width 36 height 15
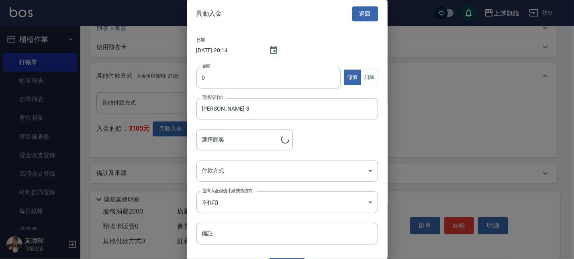
type input "[PERSON_NAME]/0937939859"
click at [223, 78] on input "0" at bounding box center [268, 78] width 145 height 22
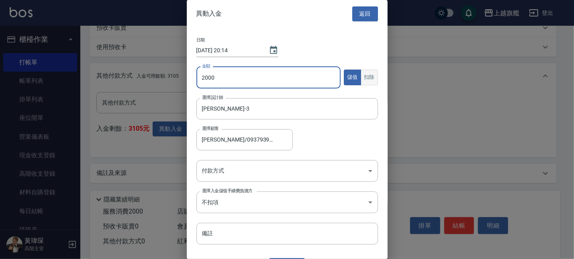
type input "2000"
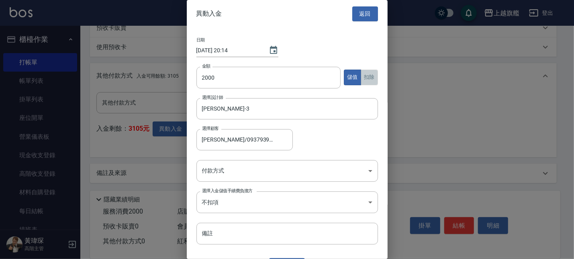
click at [361, 78] on button "扣除" at bounding box center [369, 77] width 17 height 16
click at [245, 174] on body "上越旗艦 登出 櫃檯作業 打帳單 帳單列表 掛單列表 座位開單 營業儀表板 現金收支登錄 高階收支登錄 材料自購登錄 每日結帳 排班表 現場電腦打卡 掃碼打卡…" at bounding box center [287, 11] width 574 height 497
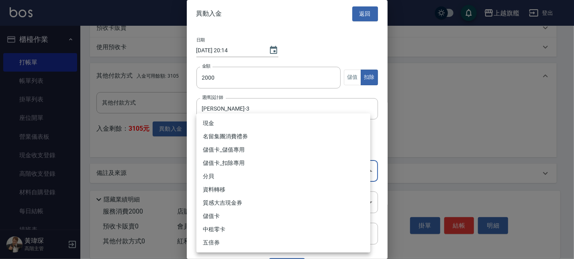
click at [247, 162] on li "儲值卡_扣除專用" at bounding box center [283, 162] width 174 height 13
type input "儲值卡_扣除專用"
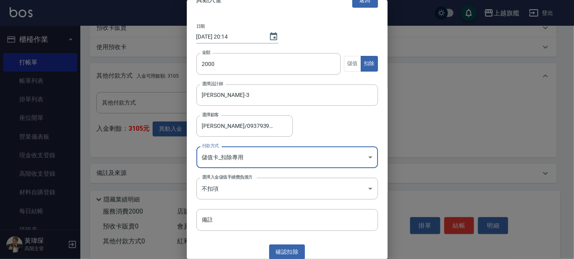
scroll to position [18, 0]
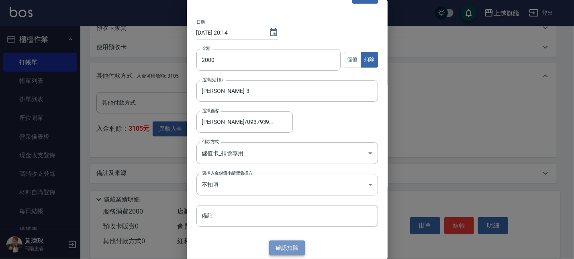
click at [286, 243] on button "確認 扣除" at bounding box center [287, 247] width 36 height 15
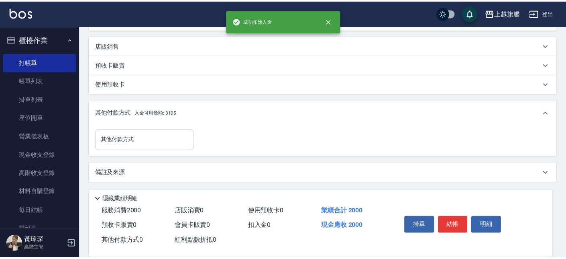
scroll to position [200, 0]
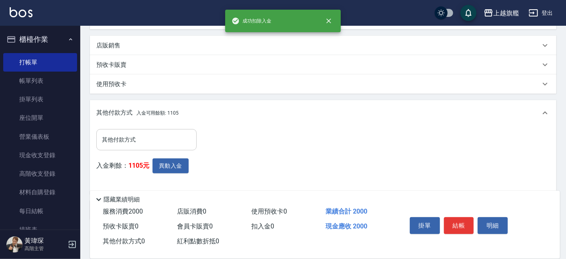
click at [127, 143] on input "其他付款方式" at bounding box center [146, 140] width 93 height 14
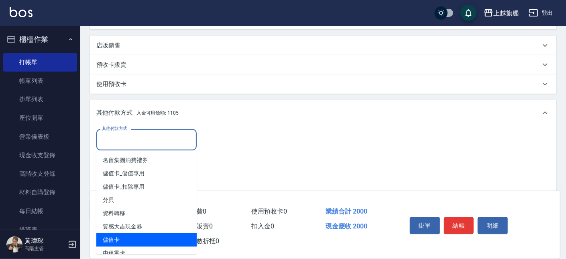
click at [134, 237] on span "儲值卡" at bounding box center [146, 239] width 100 height 13
type input "儲值卡"
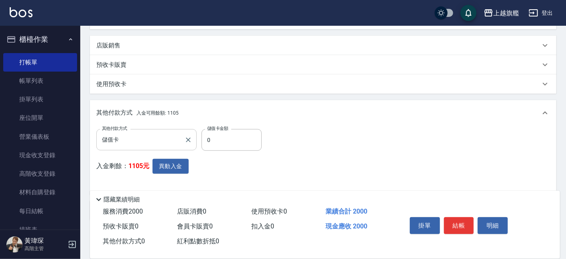
drag, startPoint x: 213, startPoint y: 129, endPoint x: 180, endPoint y: 130, distance: 32.1
click at [180, 130] on div "其他付款方式 儲值卡 其他付款方式 儲值卡金額 0 儲值卡金額" at bounding box center [181, 140] width 170 height 22
drag, startPoint x: 222, startPoint y: 139, endPoint x: 185, endPoint y: 133, distance: 37.8
click at [202, 133] on input "0" at bounding box center [232, 140] width 60 height 22
type input "2000"
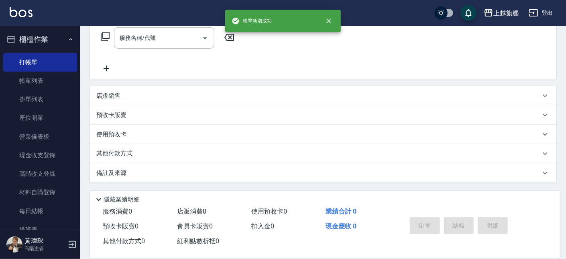
scroll to position [0, 0]
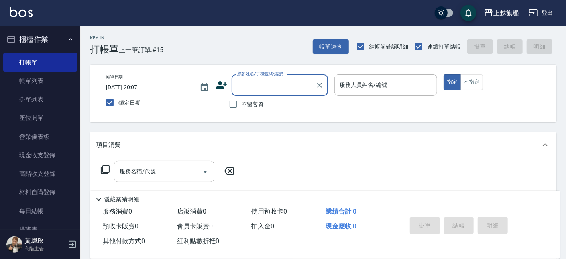
click at [256, 105] on span "不留客資" at bounding box center [253, 104] width 22 height 8
click at [242, 105] on input "不留客資" at bounding box center [233, 104] width 17 height 17
checkbox input "true"
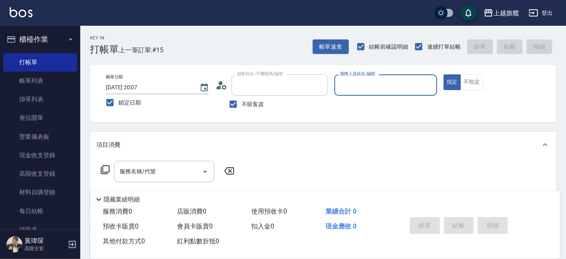
type input "[PERSON_NAME]/0980385828/"
click at [444, 74] on button "指定" at bounding box center [452, 82] width 17 height 16
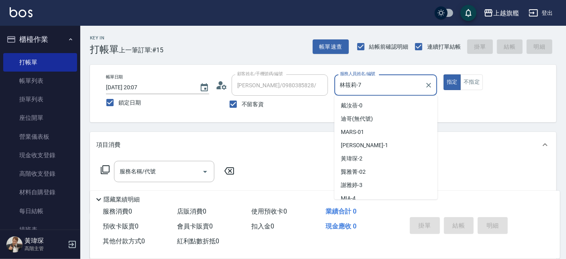
scroll to position [45, 0]
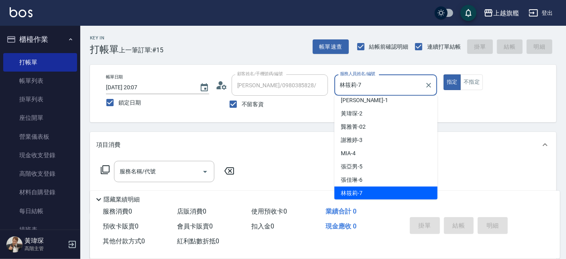
drag, startPoint x: 319, startPoint y: 86, endPoint x: 292, endPoint y: 84, distance: 27.0
click at [338, 84] on input "林筱莉-7" at bounding box center [380, 85] width 84 height 14
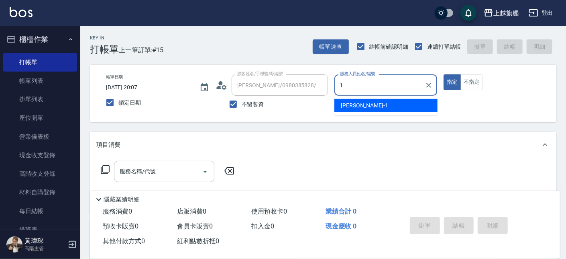
scroll to position [0, 0]
type input "[PERSON_NAME]-11"
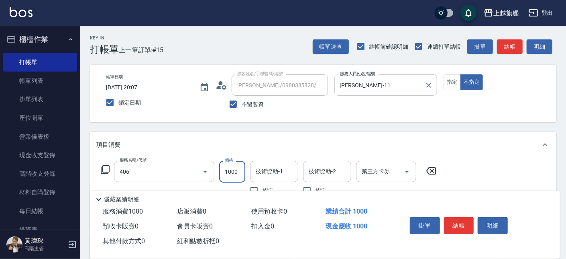
type input "水漾護1000(406)"
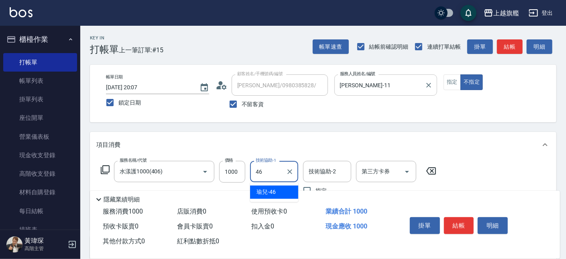
type input "瑜兒-46"
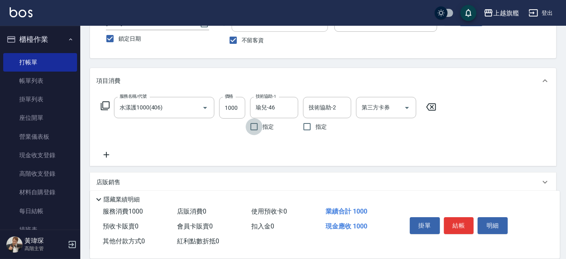
scroll to position [91, 0]
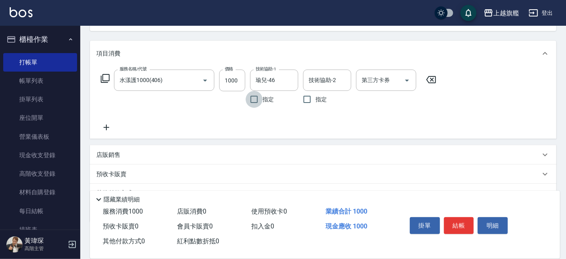
click at [112, 127] on icon at bounding box center [106, 128] width 20 height 10
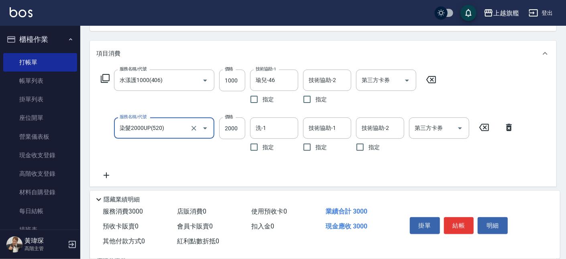
type input "染髮2000UP(520)"
type input "2400"
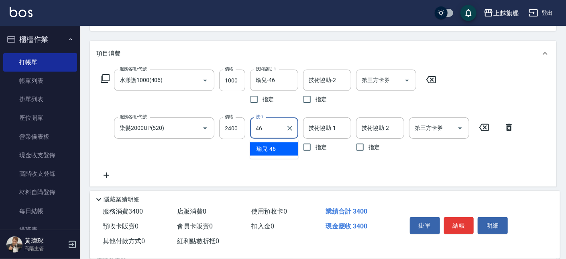
type input "瑜兒-46"
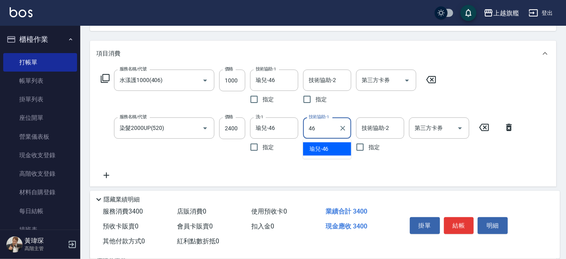
type input "瑜兒-46"
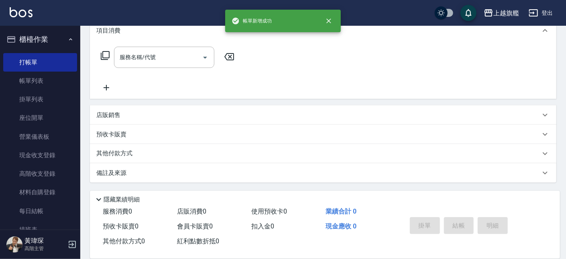
scroll to position [0, 0]
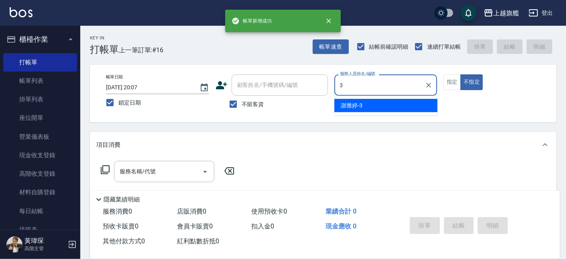
type input "[PERSON_NAME]-3"
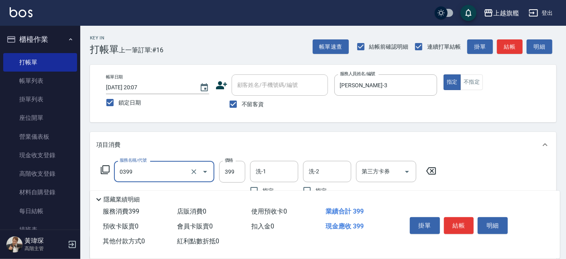
type input "海鹽SPA(0399)"
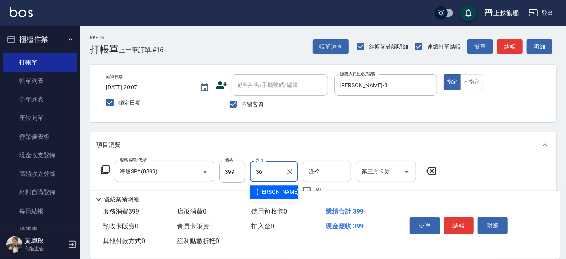
type input "[PERSON_NAME]-36"
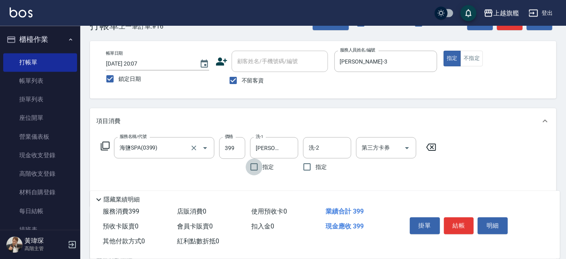
scroll to position [45, 0]
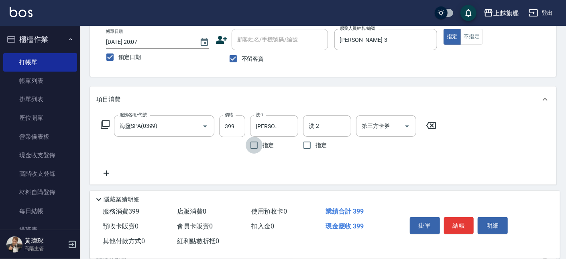
click at [107, 178] on div "服務名稱/代號 海鹽SPA(0399) 服務名稱/代號 價格 399 價格 洗-1 [PERSON_NAME]-36 洗-1 指定 洗-2 洗-2 指定 第三…" at bounding box center [323, 148] width 467 height 72
click at [111, 170] on icon at bounding box center [106, 173] width 20 height 10
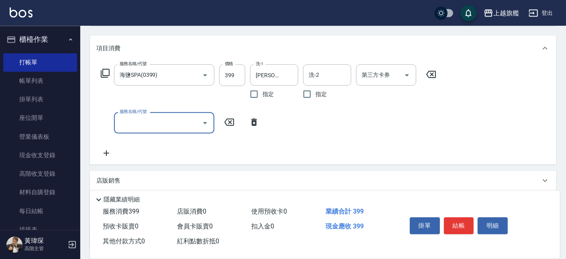
scroll to position [137, 0]
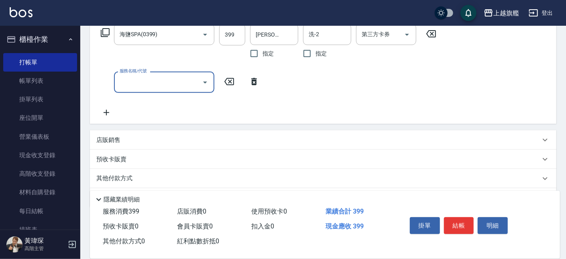
click at [105, 111] on icon at bounding box center [106, 113] width 20 height 10
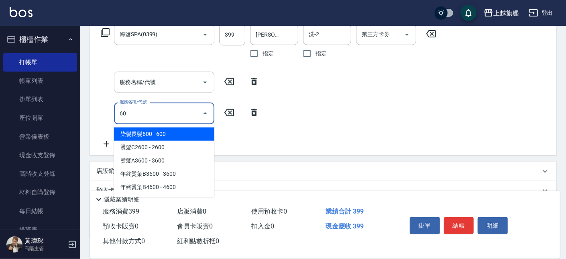
type input "6"
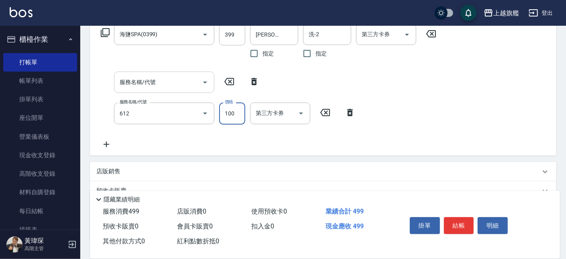
type input "造型(612)"
type input "200"
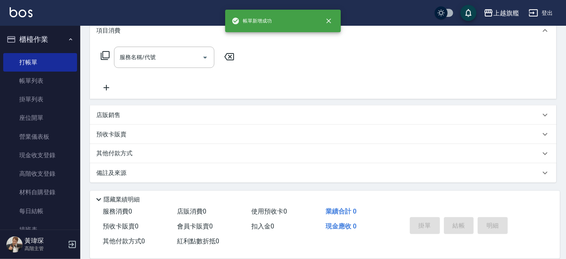
scroll to position [0, 0]
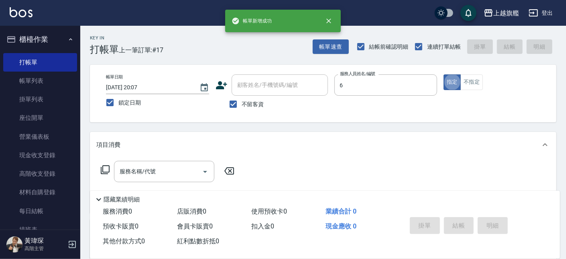
type input "張佳琳-6"
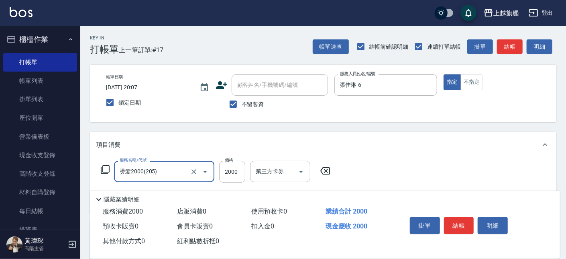
type input "燙髮2000(205)"
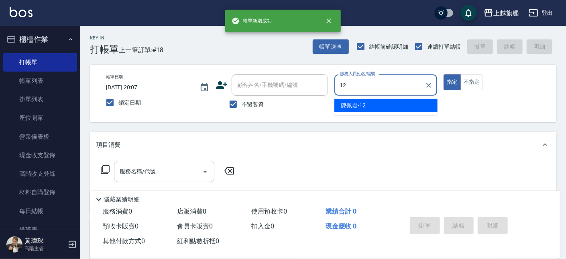
type input "陳佩君-12"
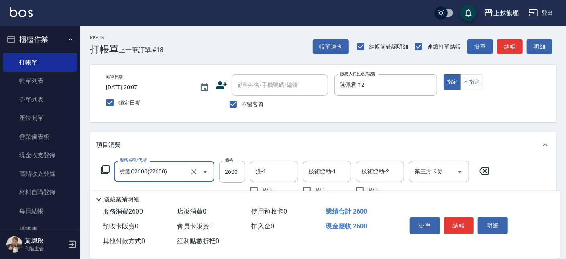
type input "燙髮C2600(22600)"
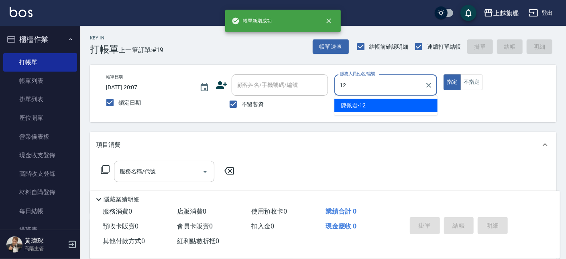
type input "陳佩君-12"
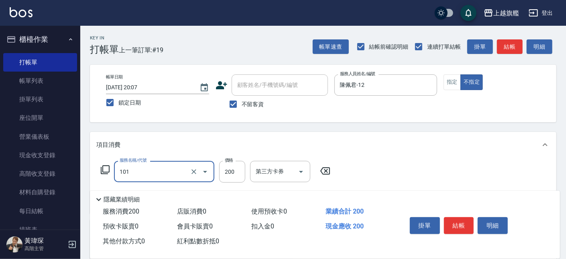
type input "一般洗(101)"
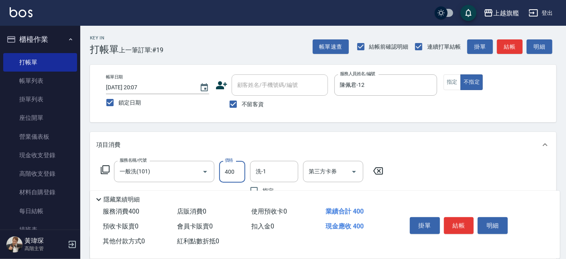
type input "400"
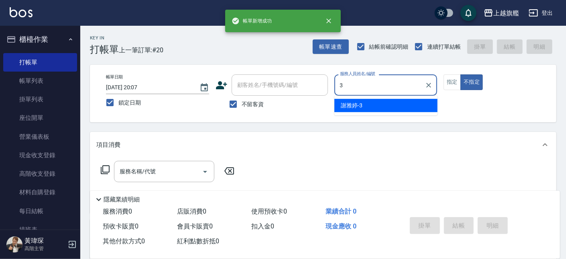
type input "[PERSON_NAME]-3"
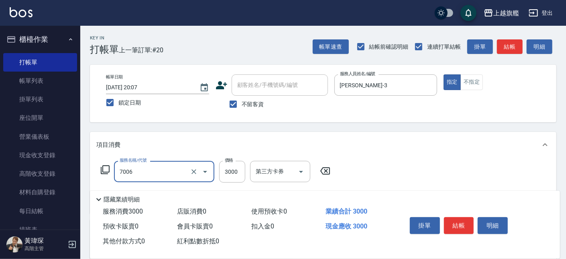
type input "重整(7006)"
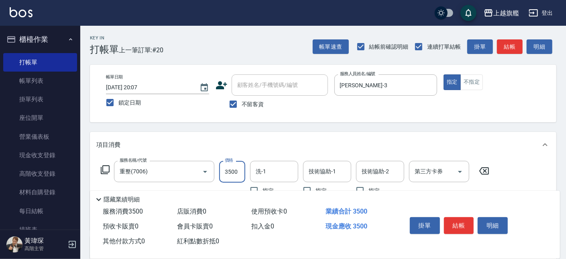
type input "3500"
type input "[PERSON_NAME]-36"
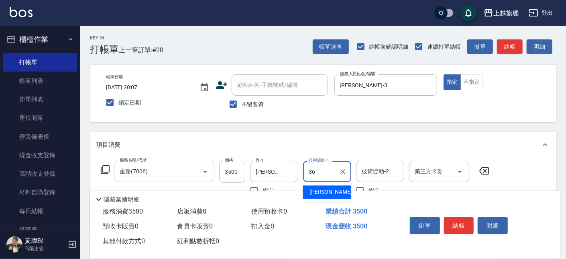
type input "[PERSON_NAME]-36"
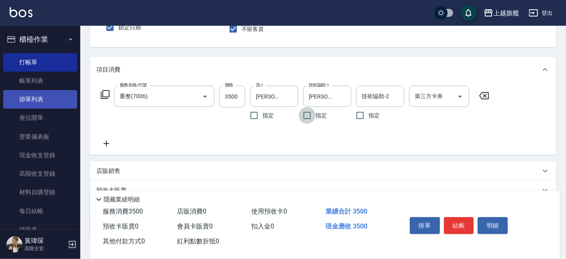
scroll to position [91, 0]
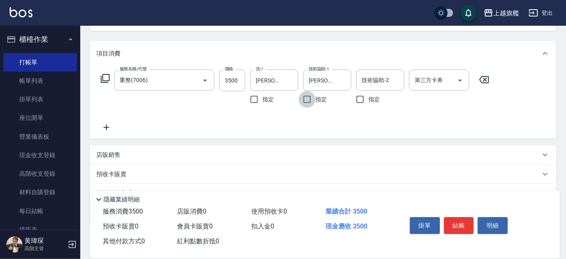
click at [105, 130] on icon at bounding box center [106, 128] width 20 height 10
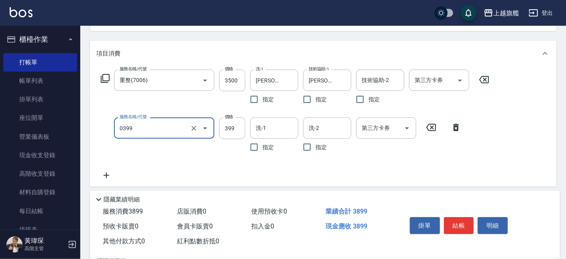
type input "海鹽SPA(0399)"
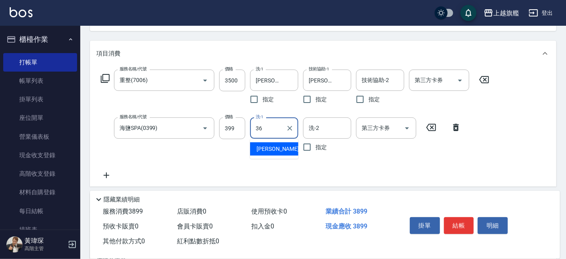
type input "[PERSON_NAME]-36"
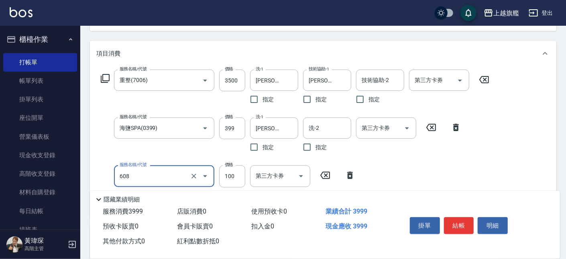
type input "專業/順護100(608)"
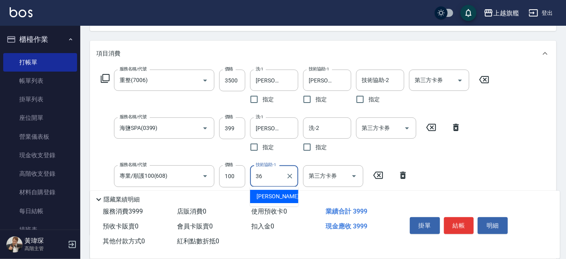
type input "[PERSON_NAME]-36"
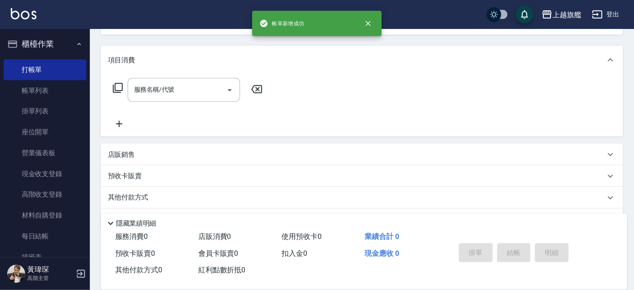
scroll to position [0, 0]
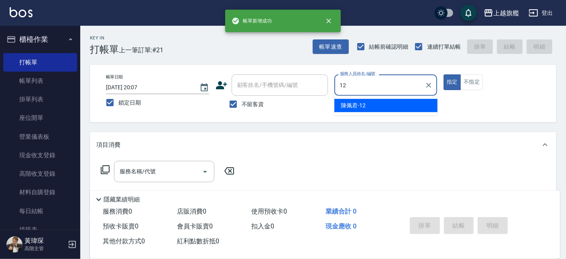
type input "陳佩君-12"
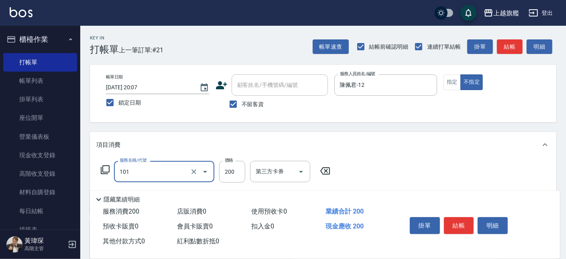
type input "一般洗(101)"
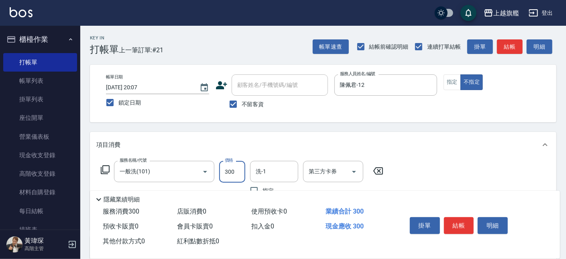
type input "300"
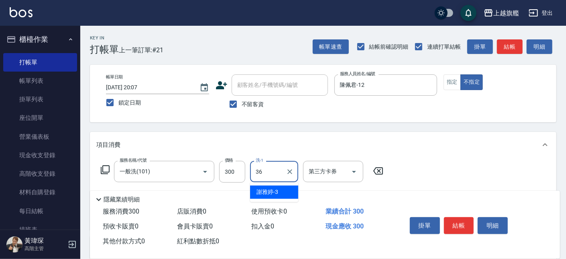
type input "[PERSON_NAME]-36"
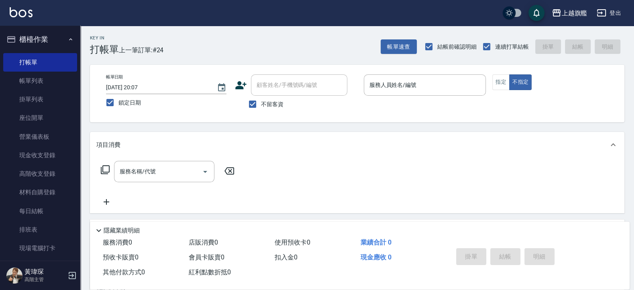
click at [38, 36] on button "櫃檯作業" at bounding box center [40, 39] width 74 height 21
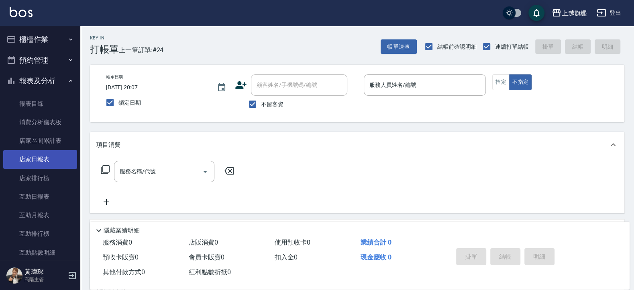
click at [34, 159] on link "店家日報表" at bounding box center [40, 159] width 74 height 18
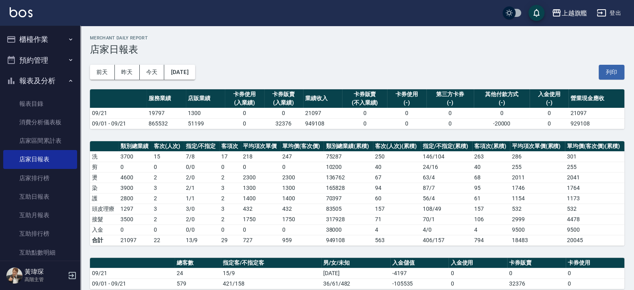
scroll to position [145, 0]
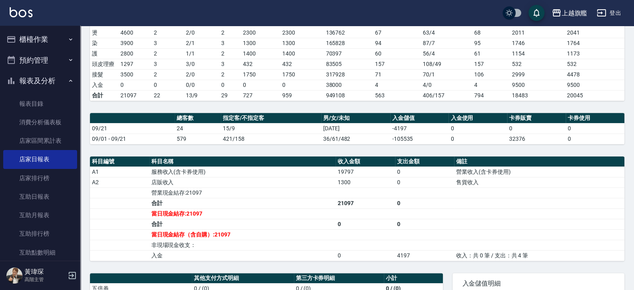
drag, startPoint x: 241, startPoint y: 158, endPoint x: 261, endPoint y: 104, distance: 56.9
click at [241, 157] on div "科目編號 科目名稱 收入金額 支出金額 備註 A1 服務收入(含卡券使用) 19797 0 營業收入(含卡券使用) A2 店販收入 1300 0 售貨收入 營…" at bounding box center [357, 208] width 535 height 104
click at [43, 191] on link "互助日報表" at bounding box center [40, 196] width 74 height 18
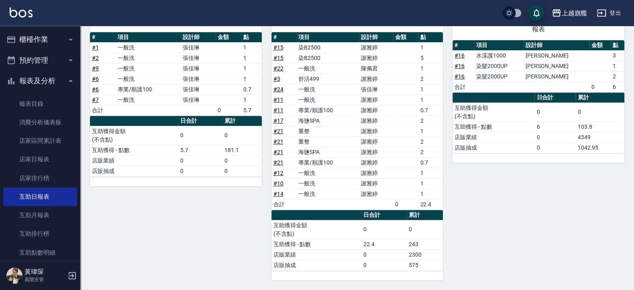
scroll to position [243, 0]
click at [50, 219] on link "互助月報表" at bounding box center [40, 215] width 74 height 18
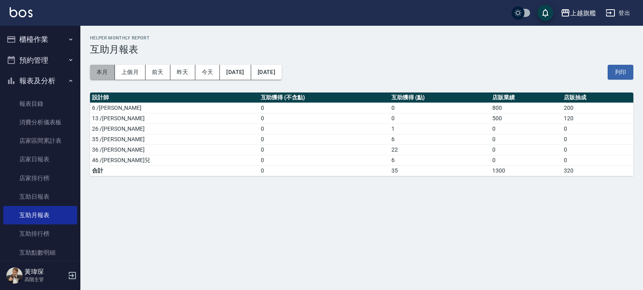
click at [110, 71] on button "本月" at bounding box center [102, 72] width 25 height 15
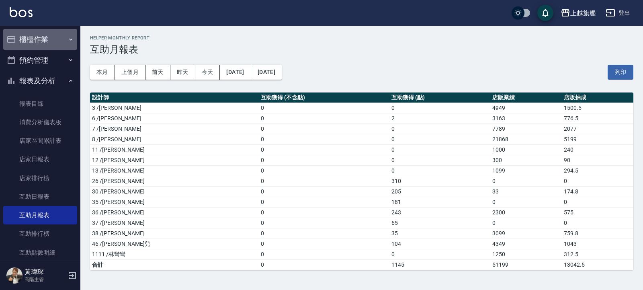
click at [44, 37] on button "櫃檯作業" at bounding box center [40, 39] width 74 height 21
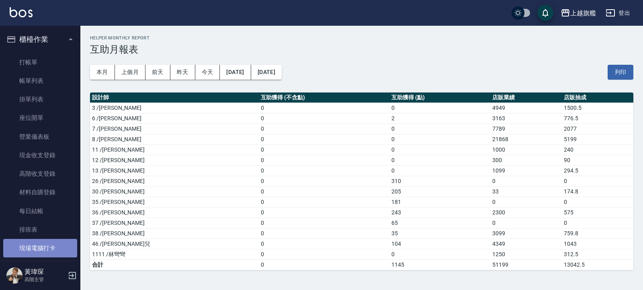
click at [51, 247] on link "現場電腦打卡" at bounding box center [40, 248] width 74 height 18
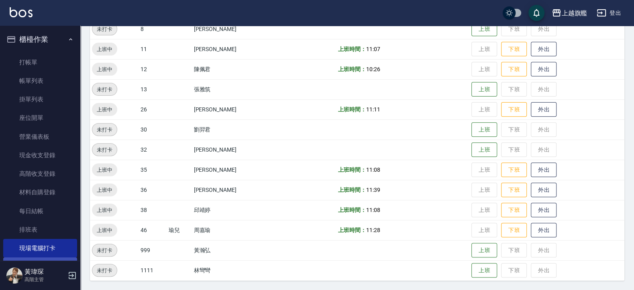
scroll to position [48, 0]
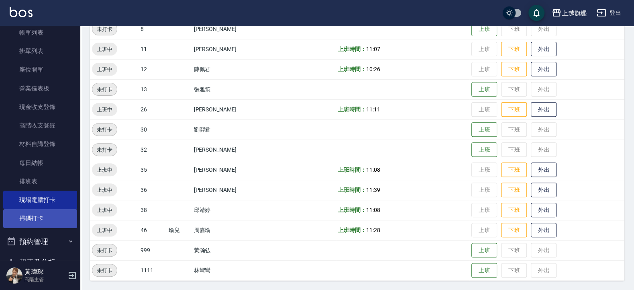
click at [38, 221] on link "掃碼打卡" at bounding box center [40, 218] width 74 height 18
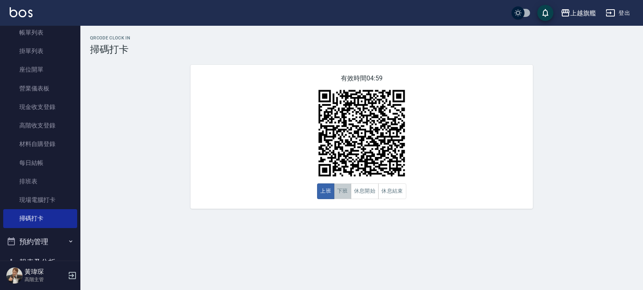
click at [337, 191] on button "下班" at bounding box center [342, 191] width 17 height 16
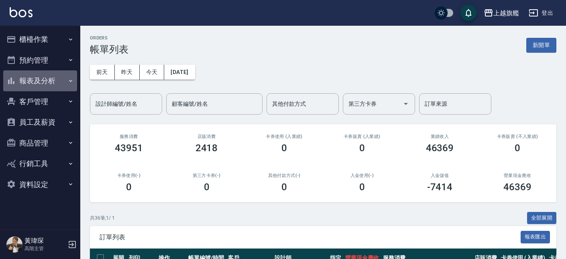
click at [42, 79] on button "報表及分析" at bounding box center [40, 80] width 74 height 21
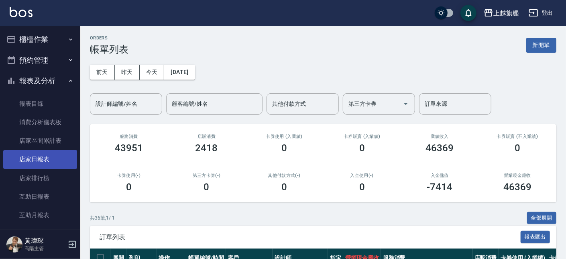
click at [34, 163] on link "店家日報表" at bounding box center [40, 159] width 74 height 18
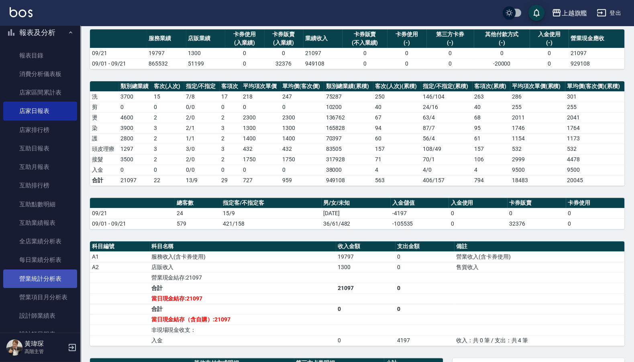
scroll to position [96, 0]
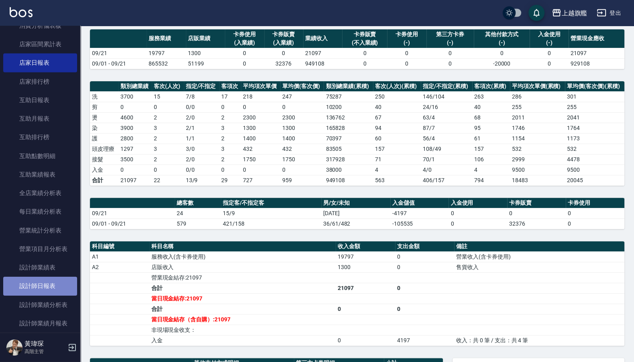
click at [42, 258] on link "設計師日報表" at bounding box center [40, 285] width 74 height 18
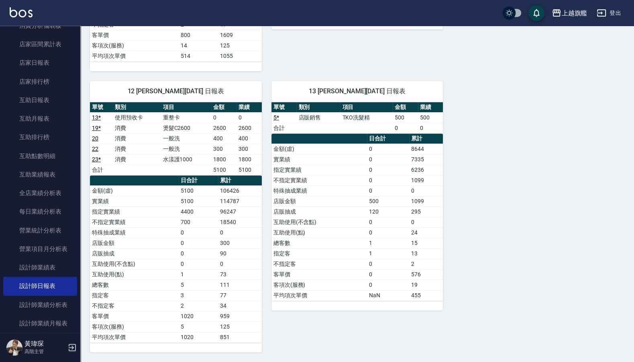
scroll to position [386, 0]
click at [43, 100] on link "互助日報表" at bounding box center [40, 100] width 74 height 18
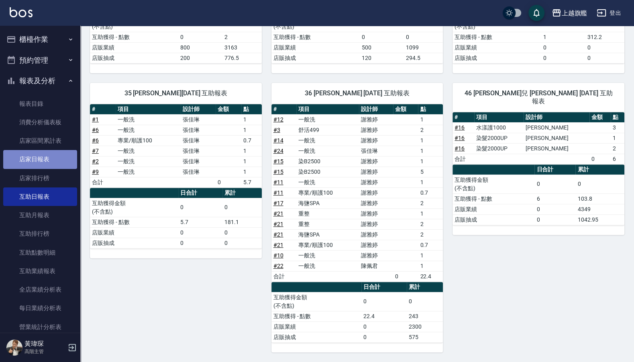
click at [41, 160] on link "店家日報表" at bounding box center [40, 159] width 74 height 18
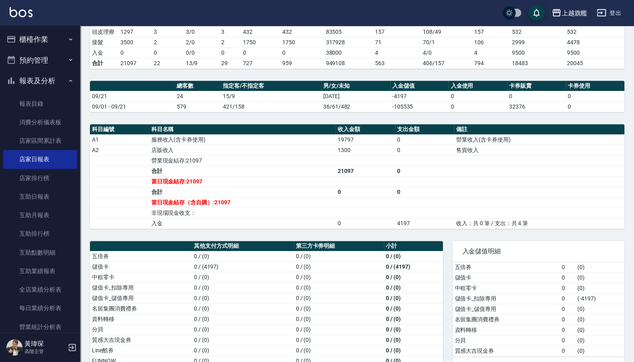
scroll to position [226, 0]
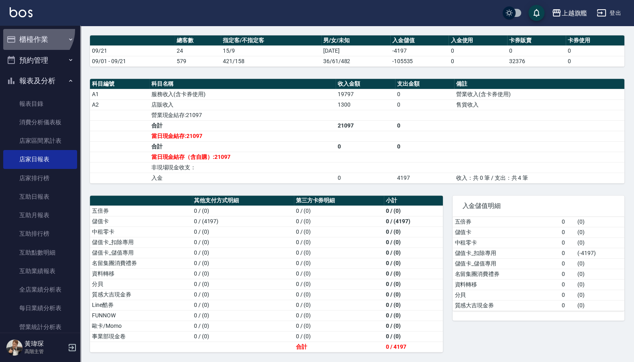
drag, startPoint x: 36, startPoint y: 30, endPoint x: 38, endPoint y: 25, distance: 4.7
click at [37, 30] on button "櫃檯作業" at bounding box center [40, 39] width 74 height 21
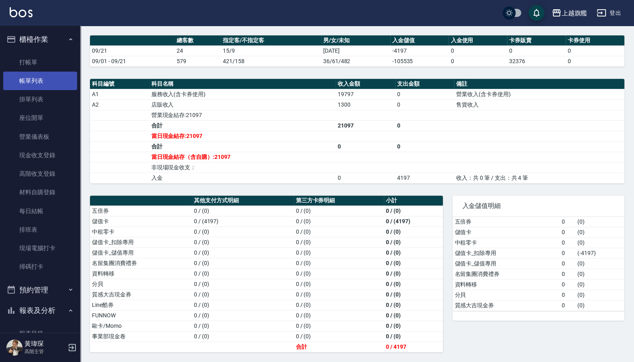
click at [45, 82] on link "帳單列表" at bounding box center [40, 81] width 74 height 18
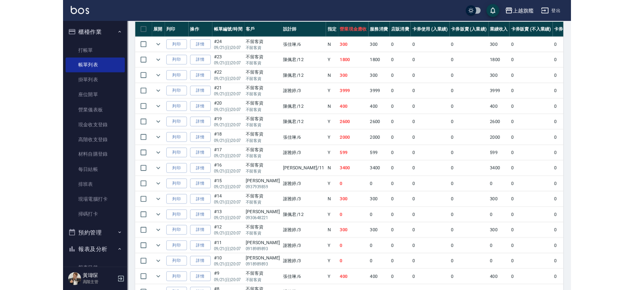
scroll to position [195, 0]
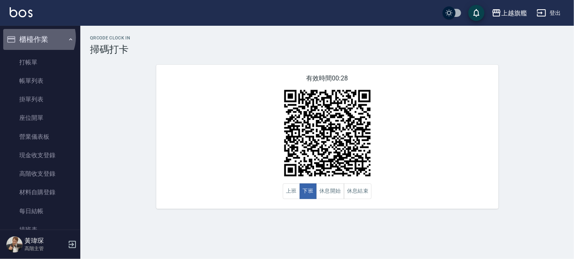
click at [38, 37] on button "櫃檯作業" at bounding box center [40, 39] width 74 height 21
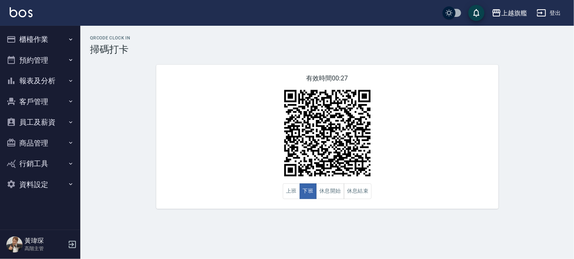
click at [44, 78] on button "報表及分析" at bounding box center [40, 80] width 74 height 21
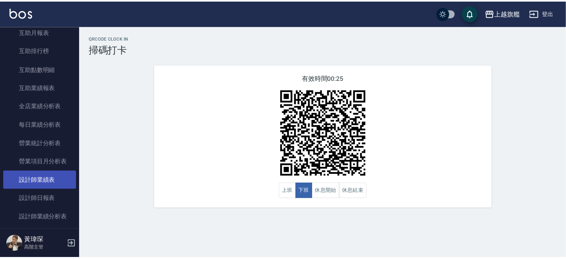
scroll to position [194, 0]
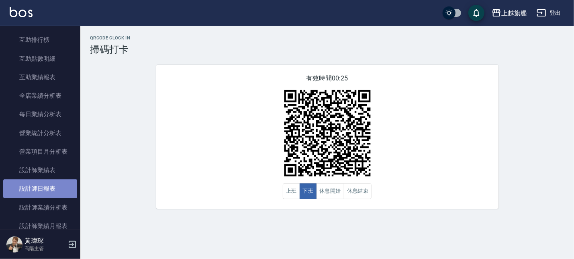
click at [41, 185] on link "設計師日報表" at bounding box center [40, 188] width 74 height 18
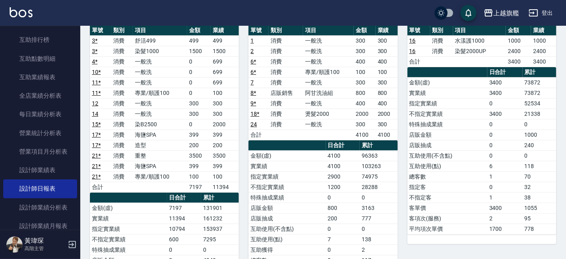
scroll to position [91, 0]
